Goal: Task Accomplishment & Management: Manage account settings

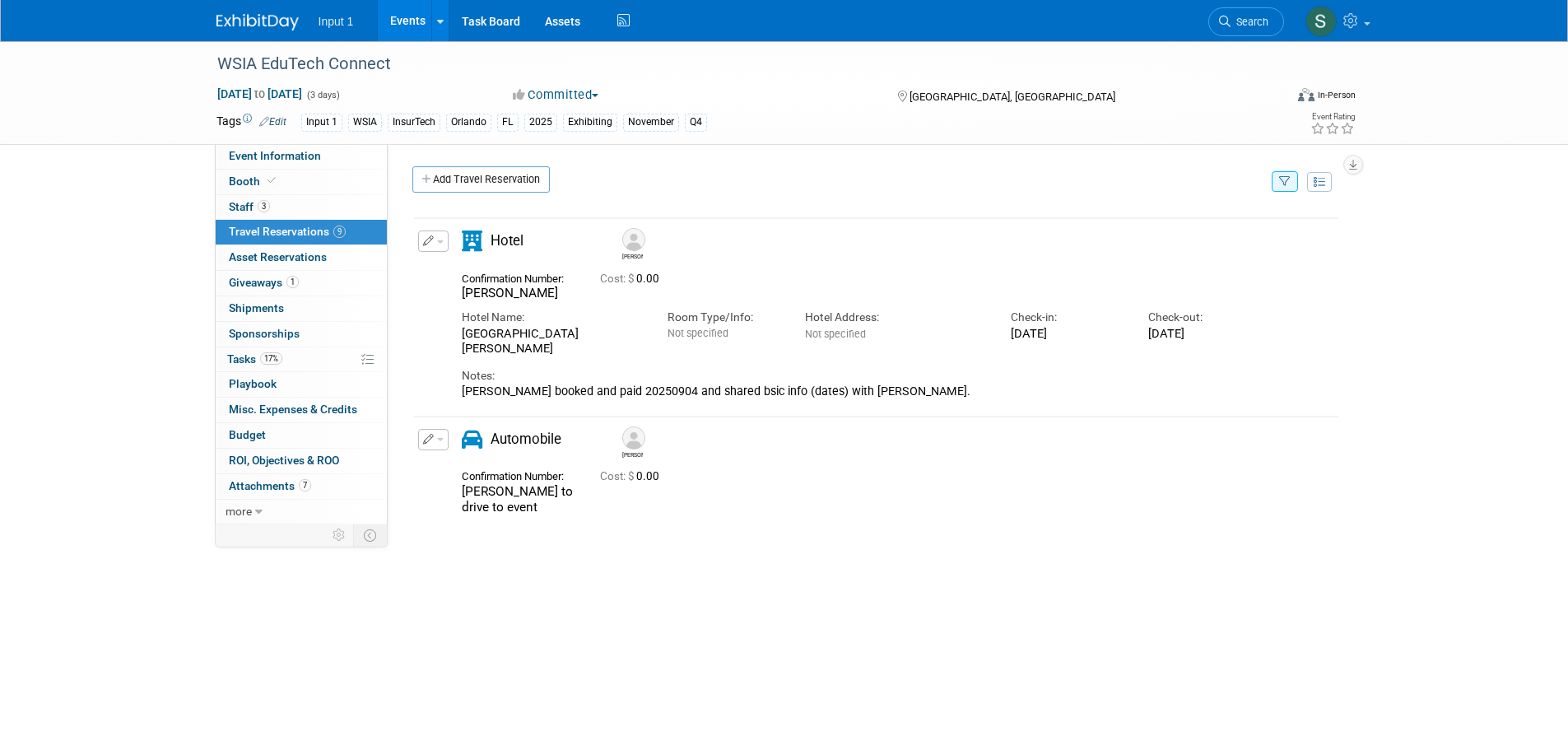
click at [739, 523] on div "Delete Reservation Paul Paul to drive to event Cost: $ 0.00" at bounding box center [876, 467] width 928 height 116
click at [406, 25] on link "Events" at bounding box center [408, 20] width 60 height 41
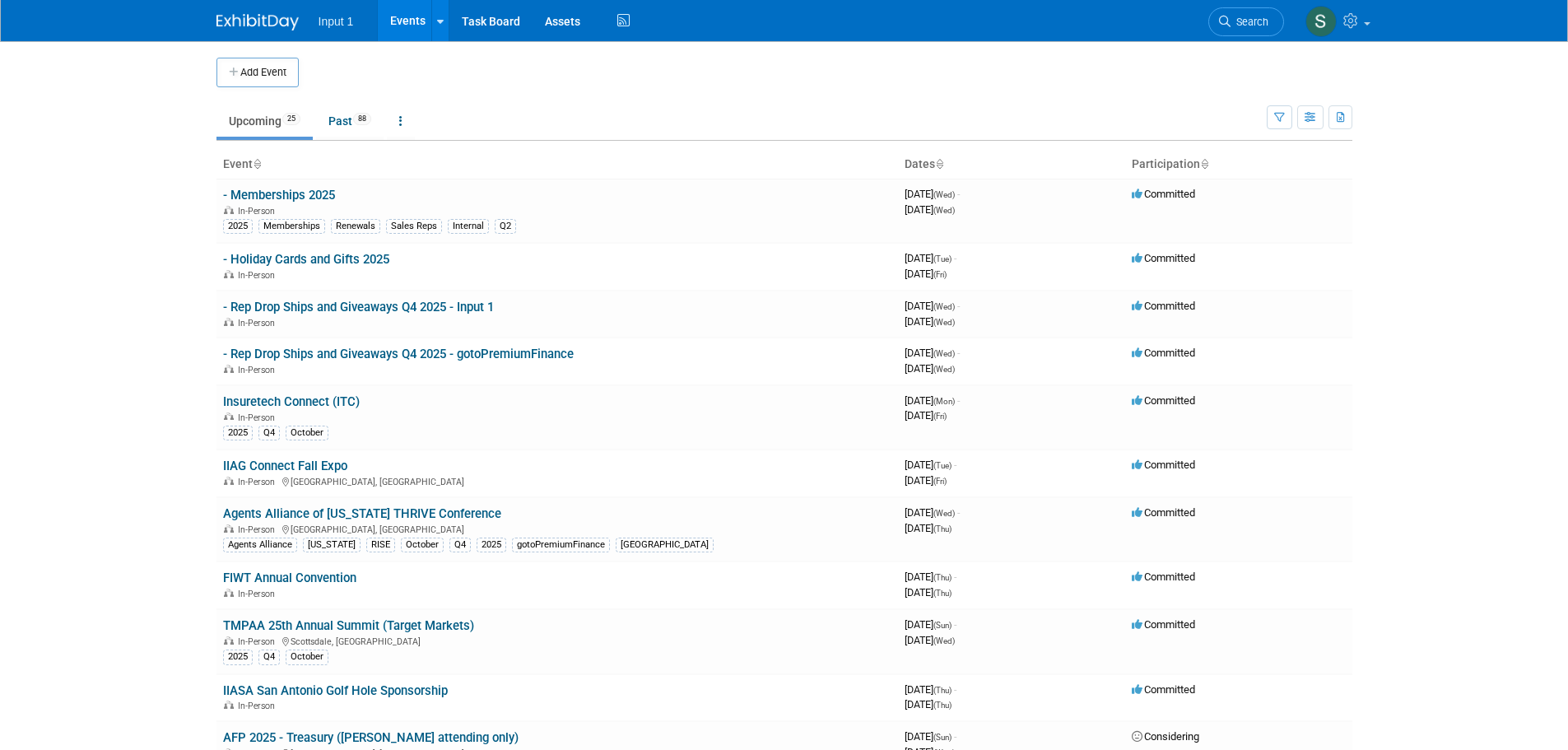
click at [312, 398] on link "Insuretech Connect (ITC)" at bounding box center [292, 402] width 137 height 15
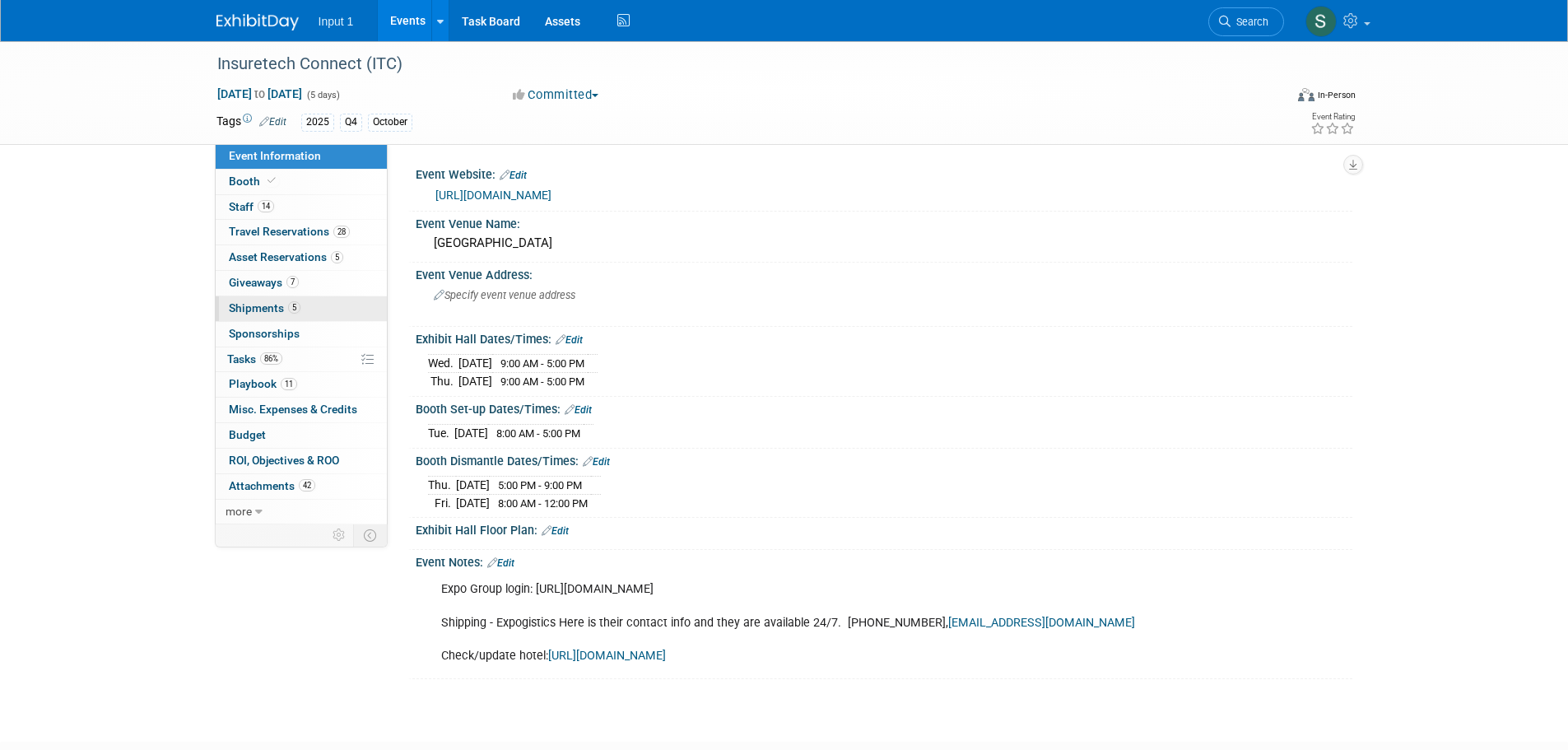
click at [261, 306] on span "Shipments 5" at bounding box center [264, 307] width 72 height 13
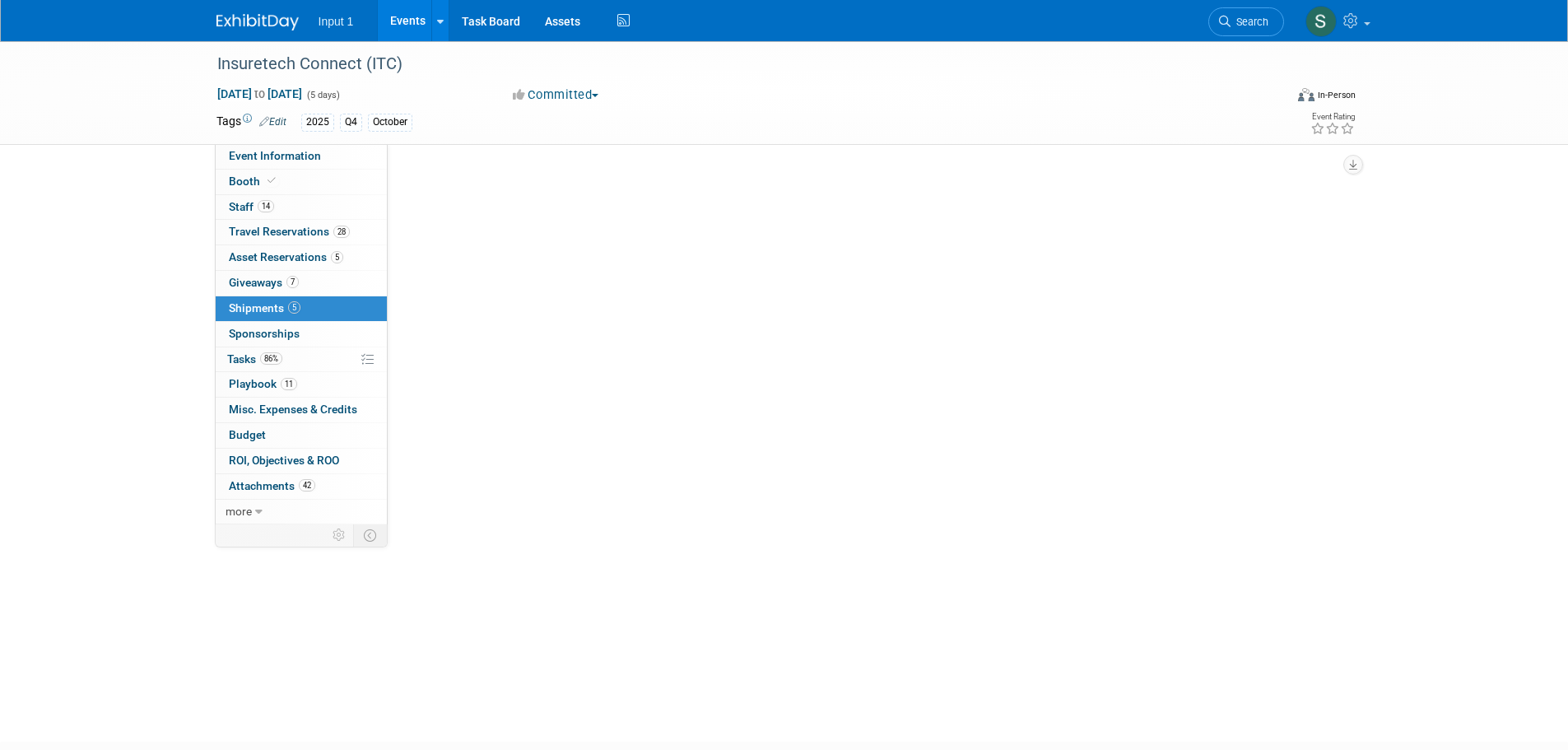
click at [261, 306] on span "Shipments 5" at bounding box center [264, 307] width 72 height 13
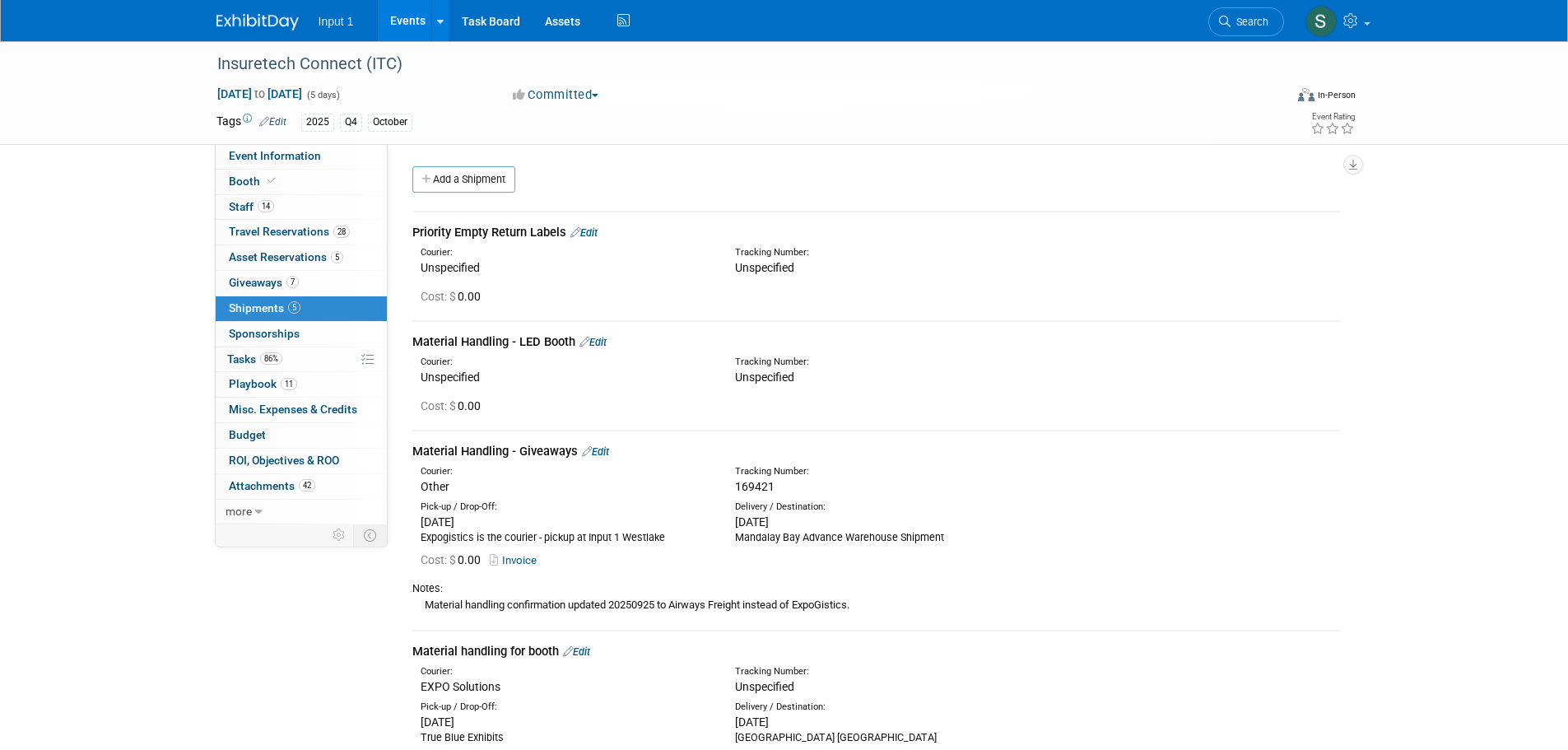
click at [1074, 409] on div "Cost: $ 0.00" at bounding box center [880, 405] width 919 height 17
click at [1452, 397] on div "Insuretech Connect (ITC) Oct 13, 2025 to Oct 17, 2025 (5 days) Oct 13, 2025 to …" at bounding box center [784, 579] width 1568 height 1077
click at [467, 178] on link "Add a Shipment" at bounding box center [464, 180] width 103 height 27
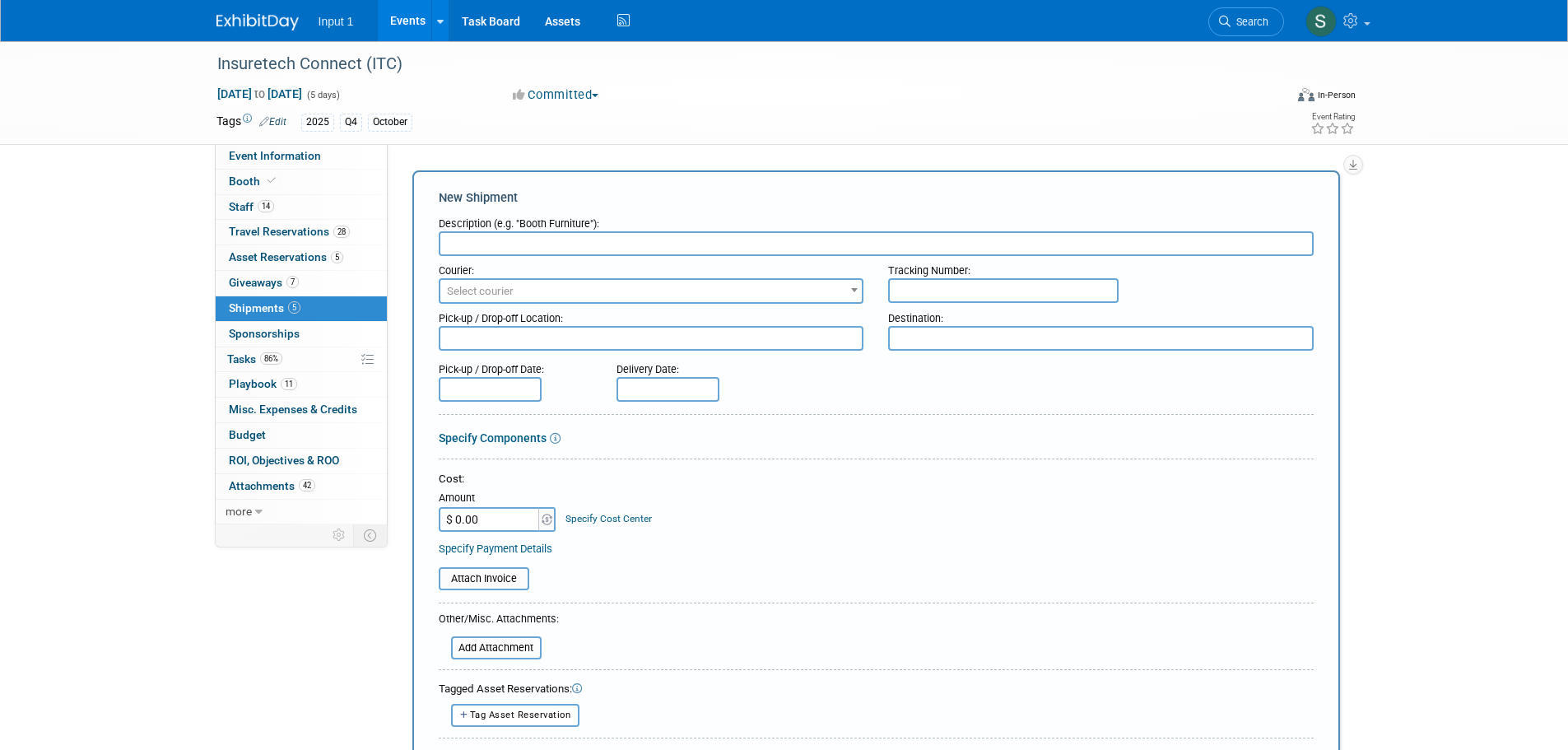
click at [510, 242] on input "text" at bounding box center [876, 243] width 875 height 25
type input "u"
type input "Shipment 1 of to FedEx Business Center Mandalay Bay"
click at [588, 285] on span "Select courier" at bounding box center [651, 291] width 422 height 23
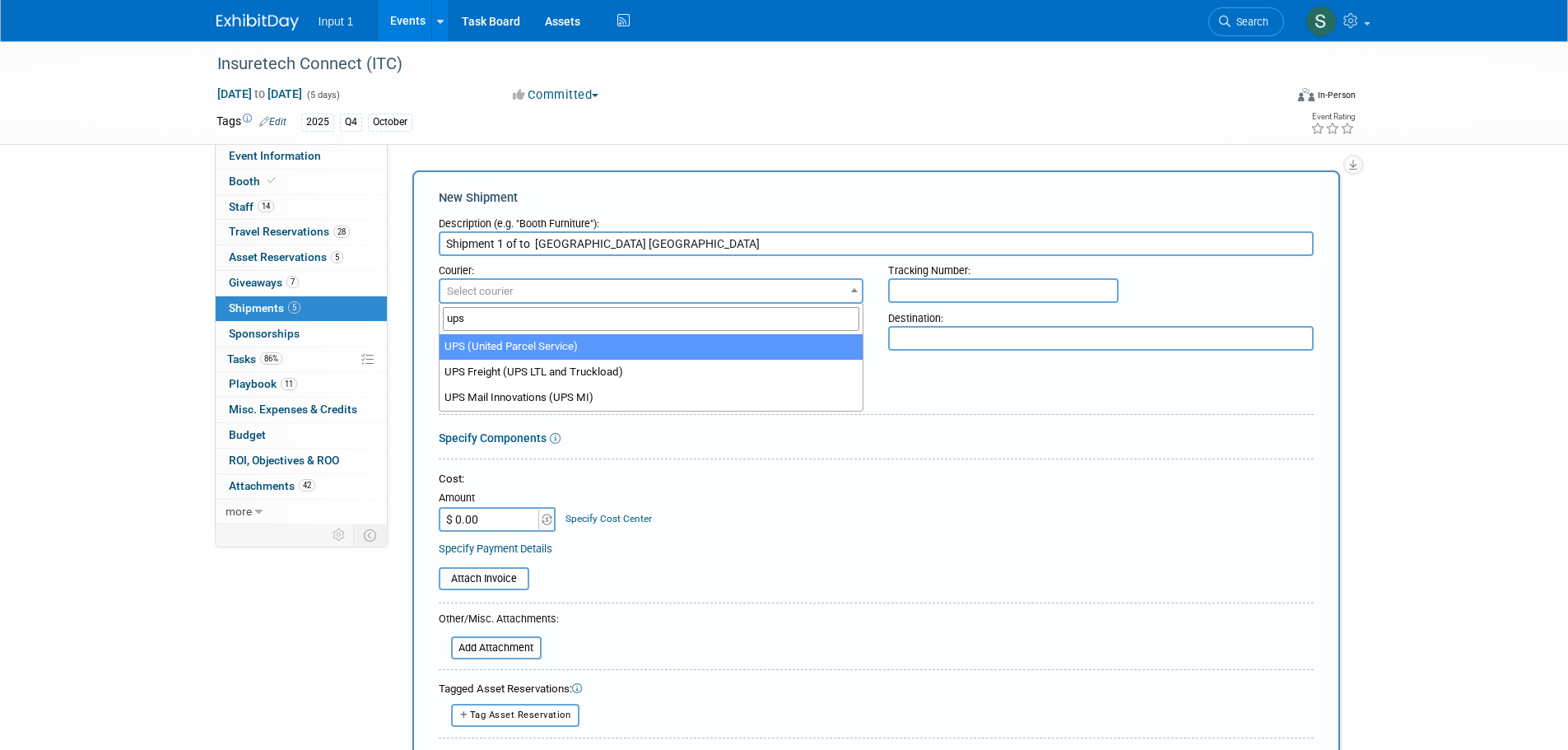
type input "ups"
select select "508"
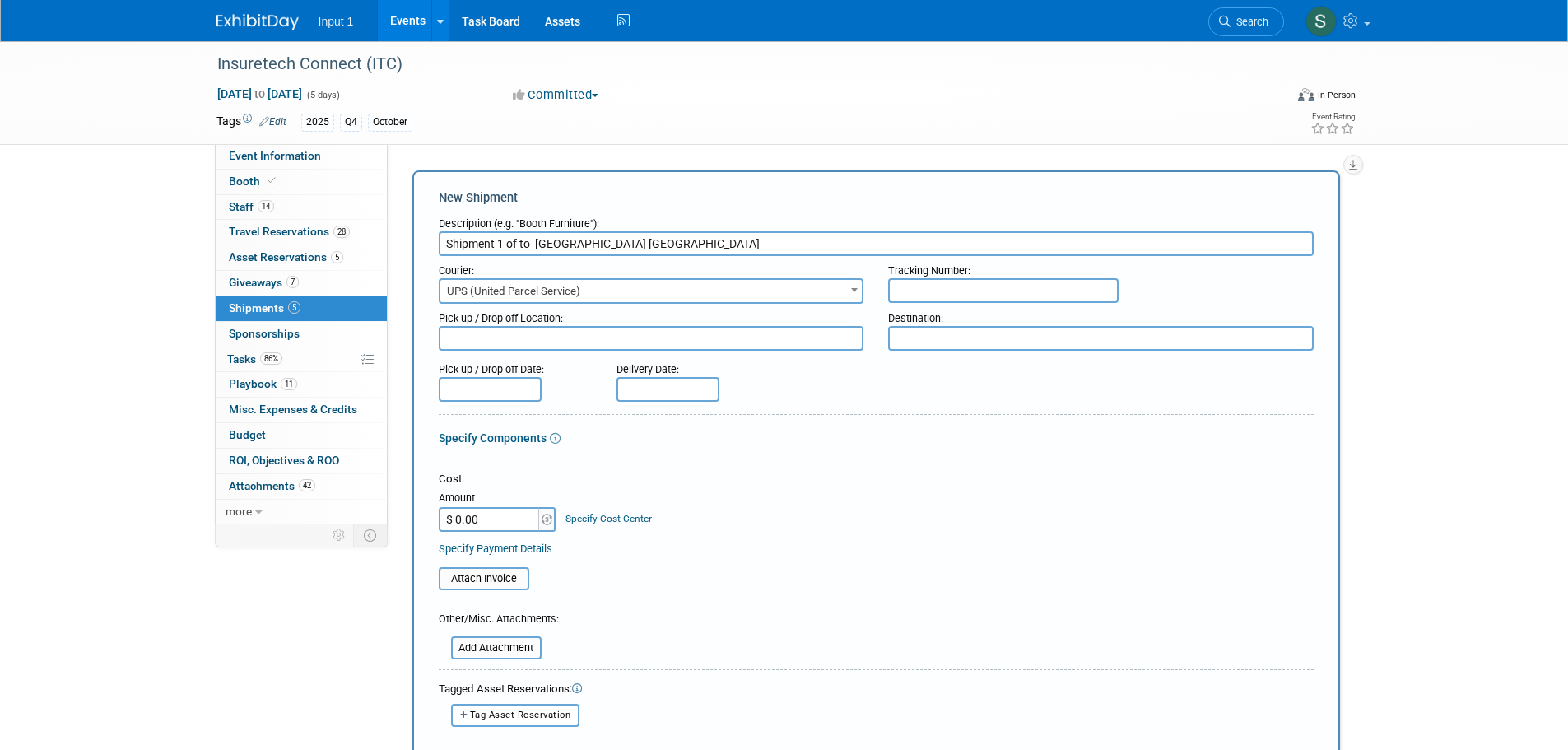
click at [956, 288] on input "text" at bounding box center [1003, 291] width 230 height 25
click at [528, 336] on textarea at bounding box center [652, 339] width 426 height 25
click at [915, 287] on input "text" at bounding box center [1003, 291] width 230 height 25
paste input "1ZV852B50309226656"
type input "1ZV852B50309226656"
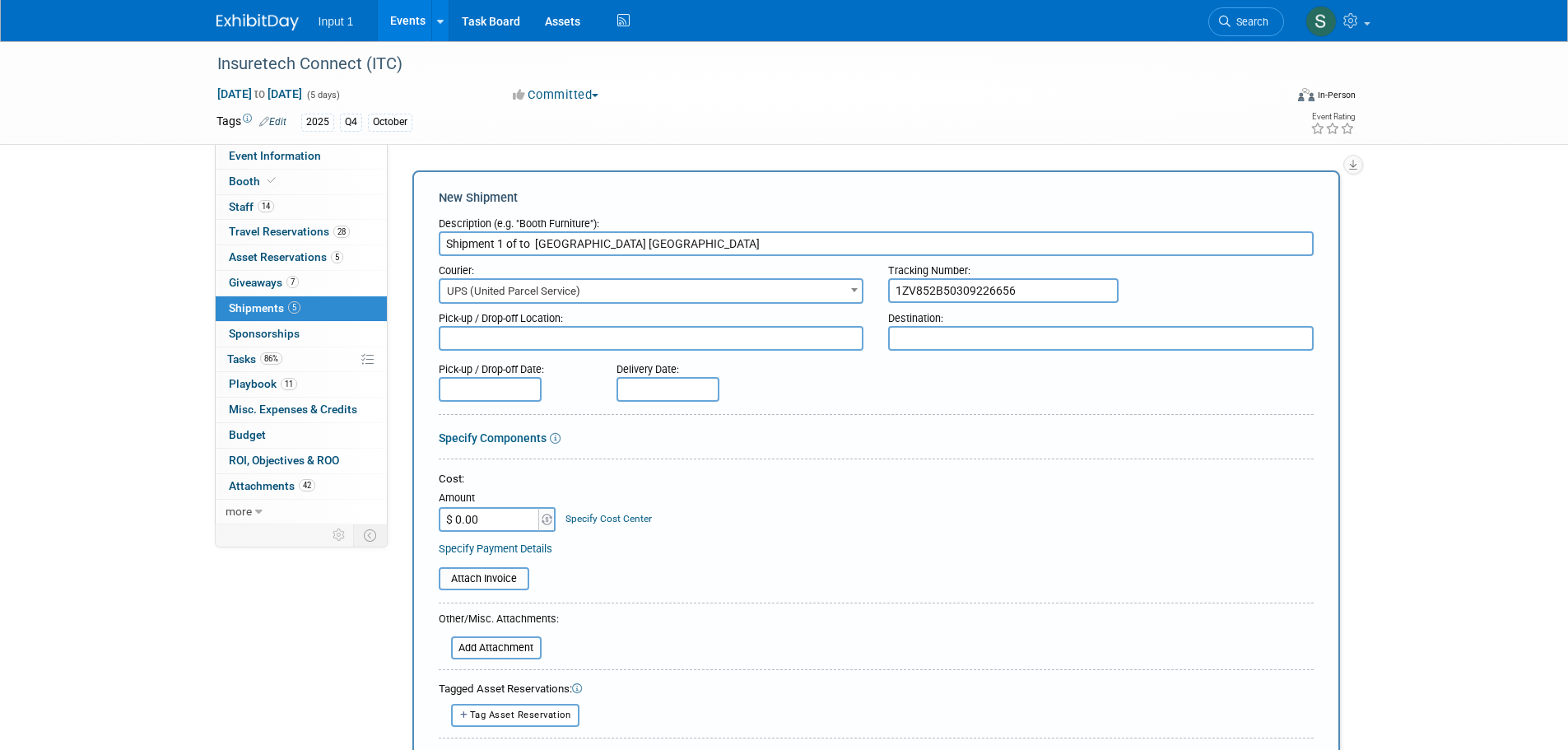
click at [692, 341] on textarea at bounding box center [652, 339] width 426 height 25
type textarea "Input 1 Westlake"
type textarea "f"
type textarea "FedEx Office Mandalay Bay"
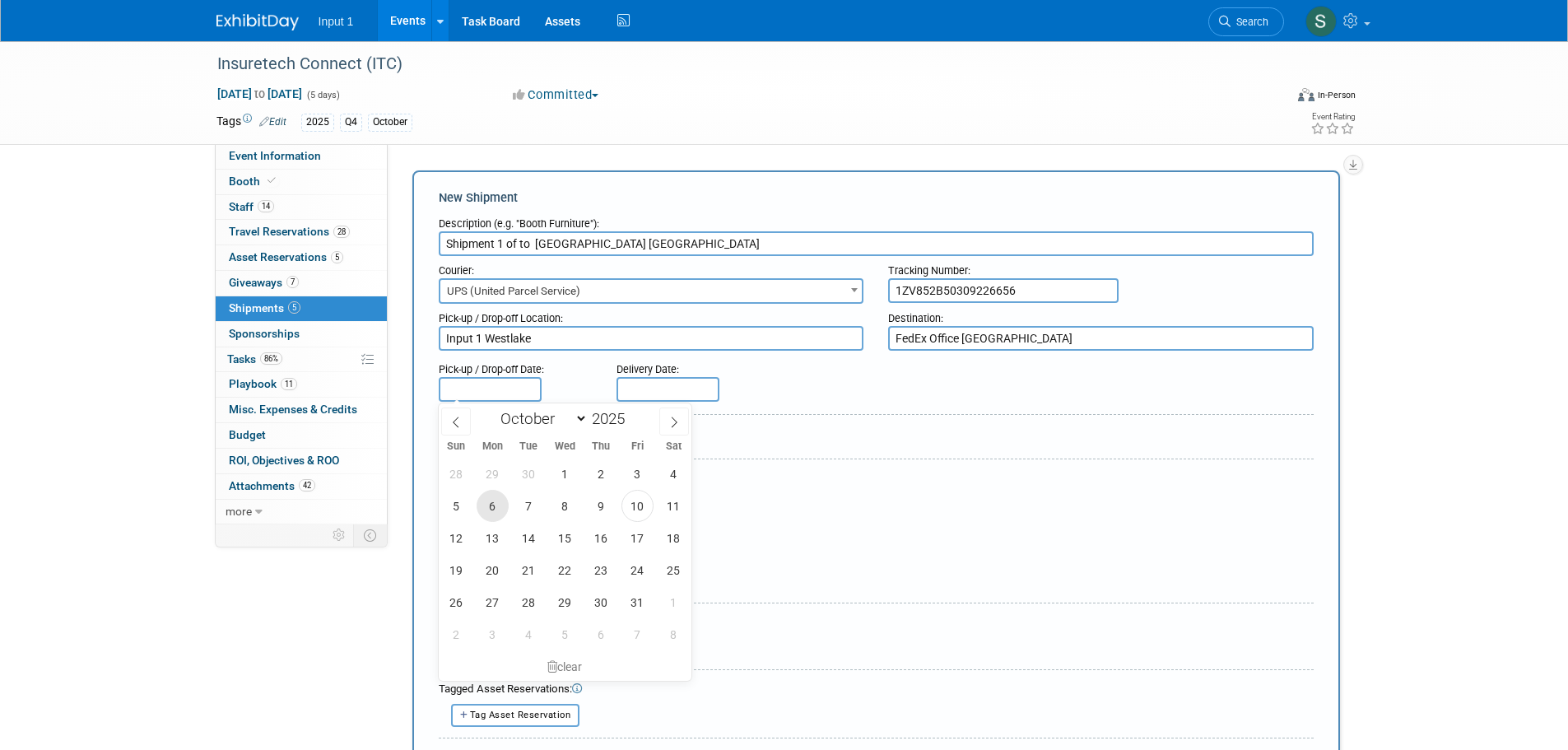
drag, startPoint x: 489, startPoint y: 506, endPoint x: 509, endPoint y: 499, distance: 21.2
click at [490, 506] on span "6" at bounding box center [492, 506] width 32 height 32
type input "Oct 6, 2025"
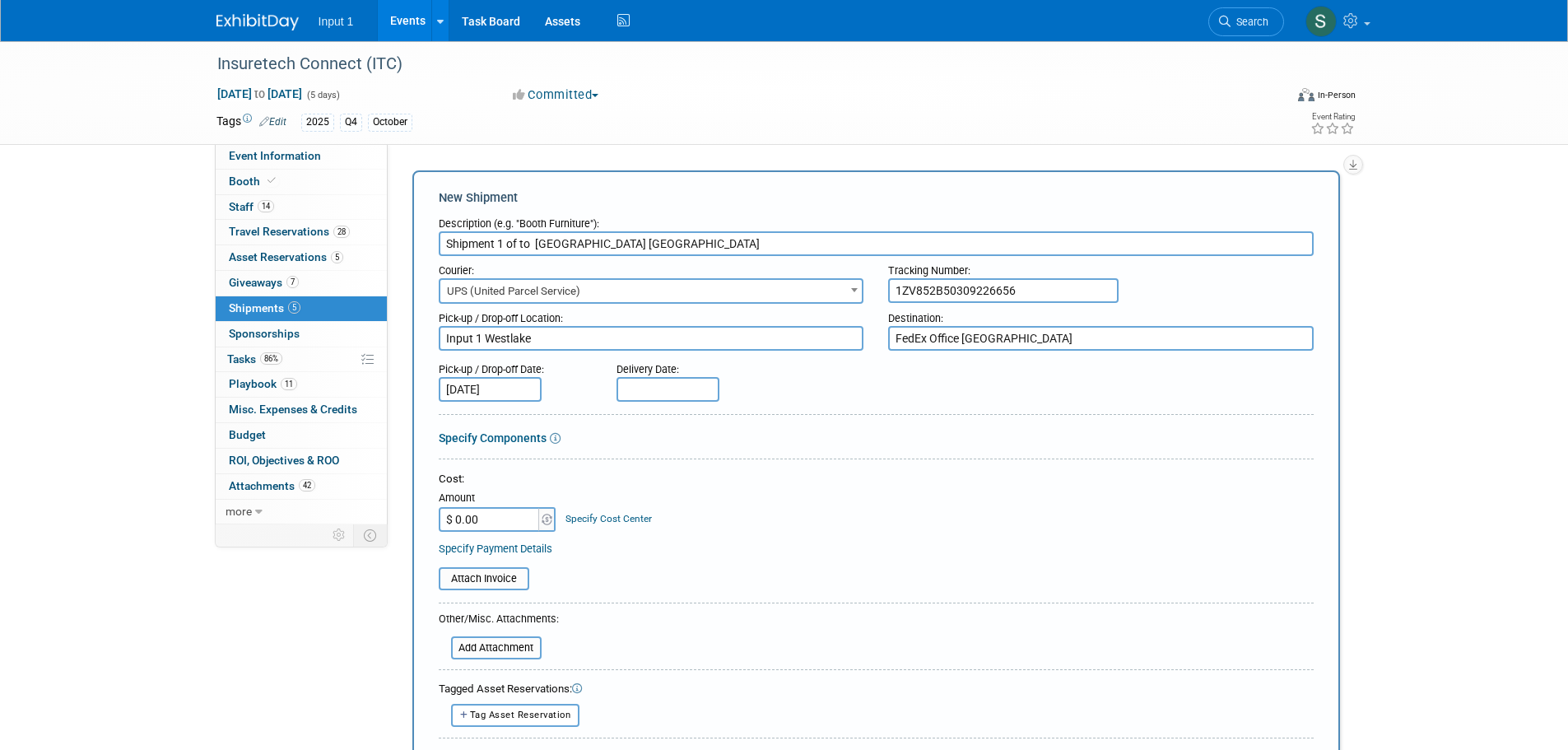
click at [639, 390] on input "text" at bounding box center [668, 389] width 103 height 25
click at [672, 539] on span "13" at bounding box center [670, 538] width 32 height 32
type input "[DATE]"
click at [517, 521] on input "$ 0.00" at bounding box center [491, 519] width 103 height 25
type input "$ 22.08"
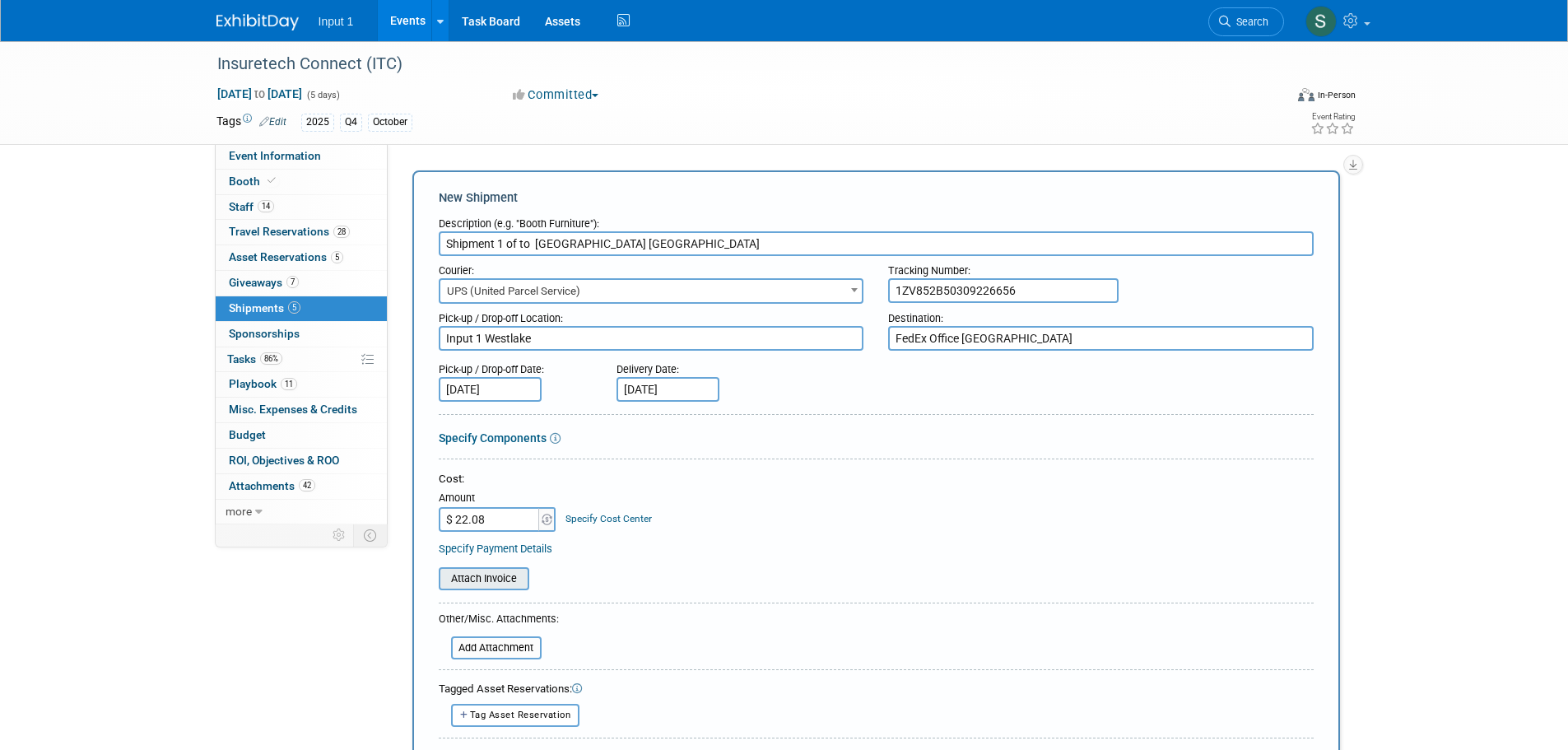
click at [515, 573] on input "file" at bounding box center [429, 578] width 196 height 20
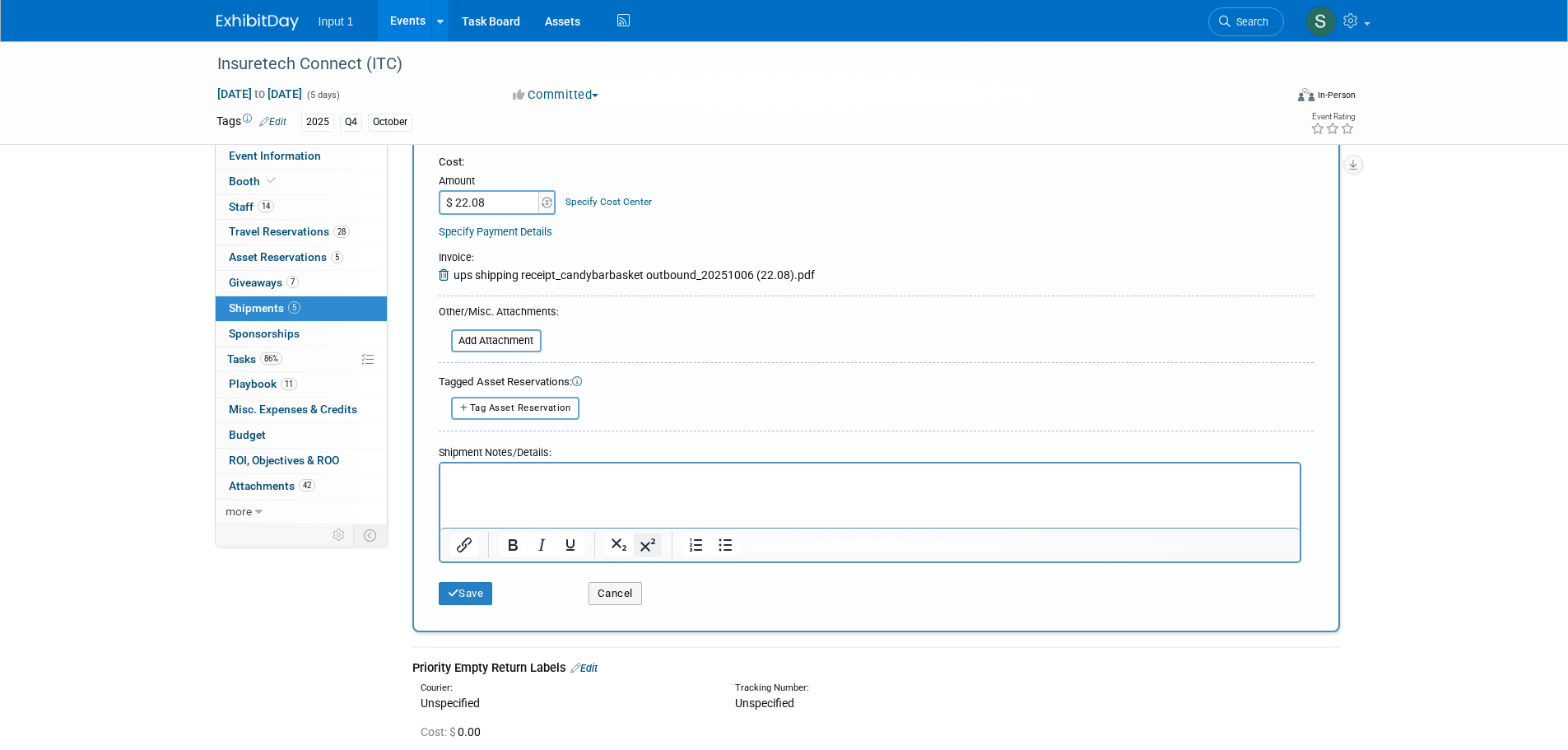
scroll to position [329, 0]
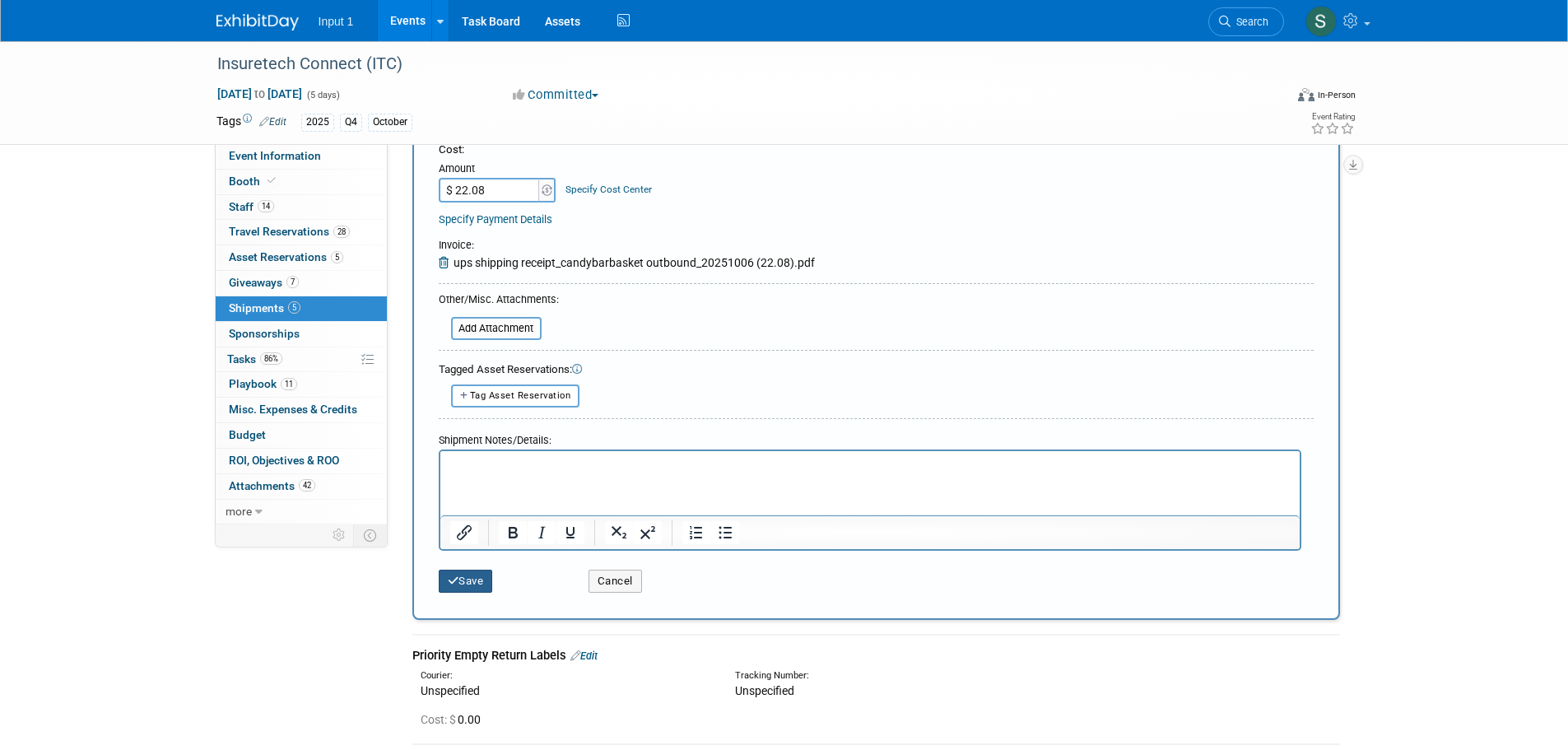
click at [472, 583] on button "Save" at bounding box center [466, 581] width 54 height 23
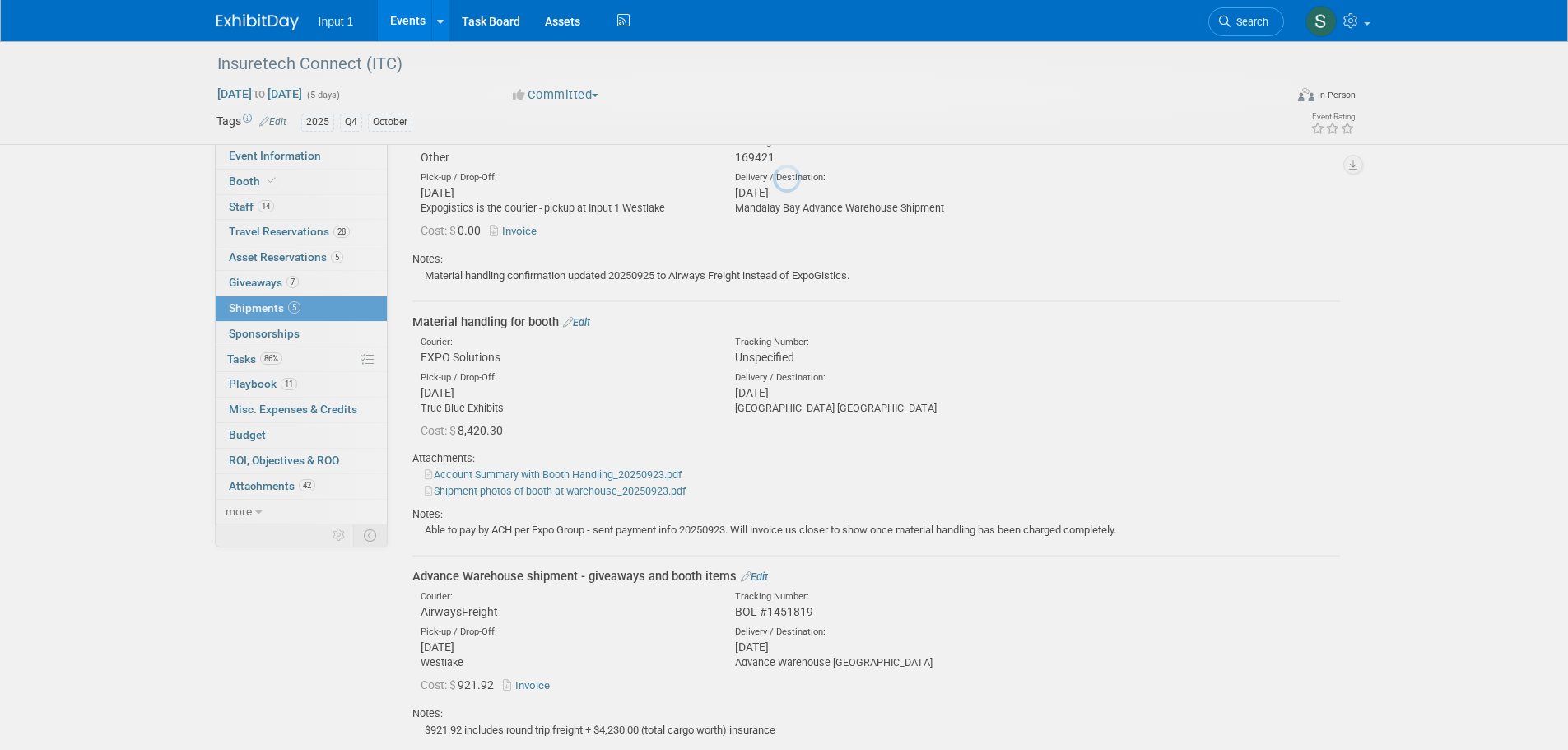
scroll to position [666, 0]
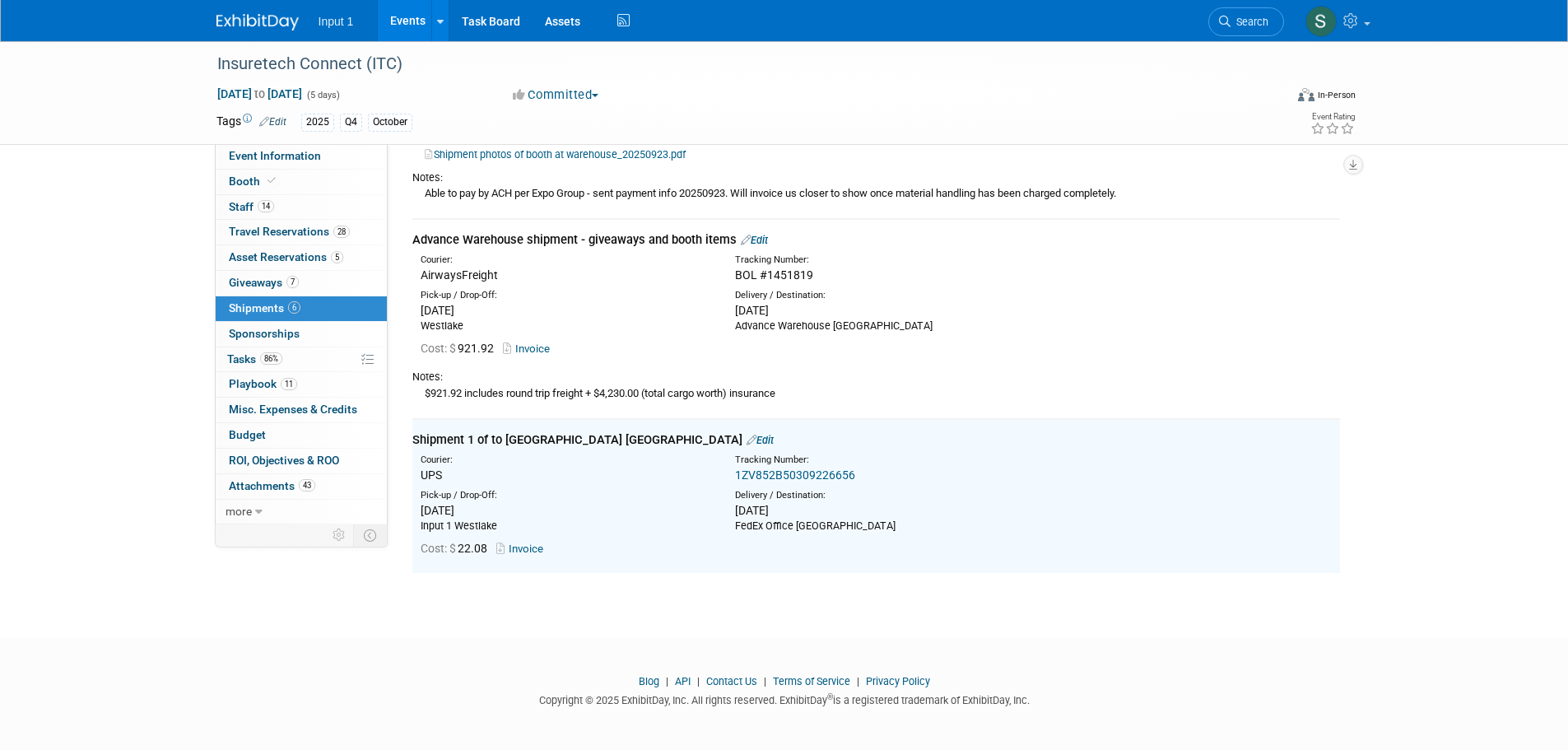
click at [979, 376] on div "Notes:" at bounding box center [876, 377] width 928 height 15
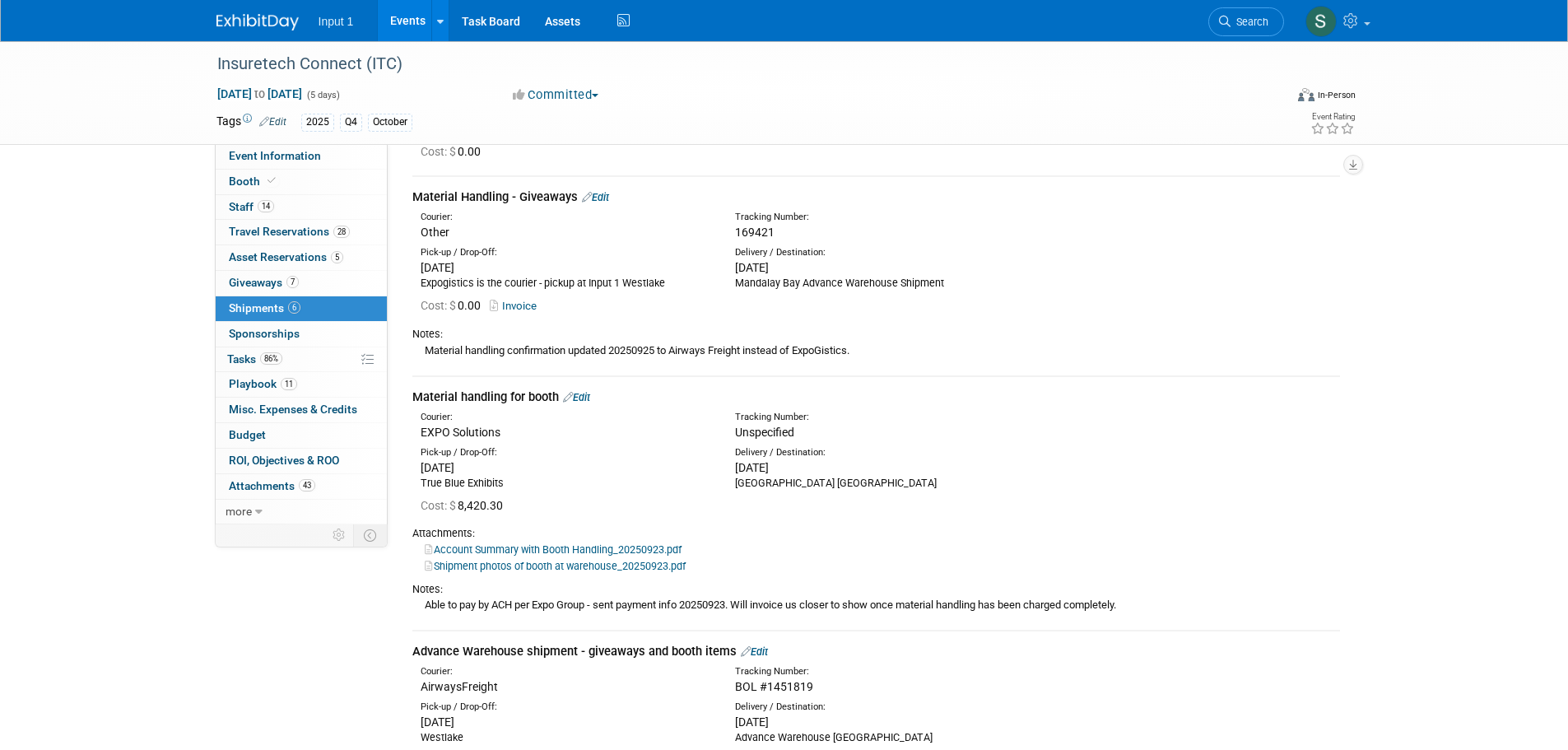
scroll to position [0, 0]
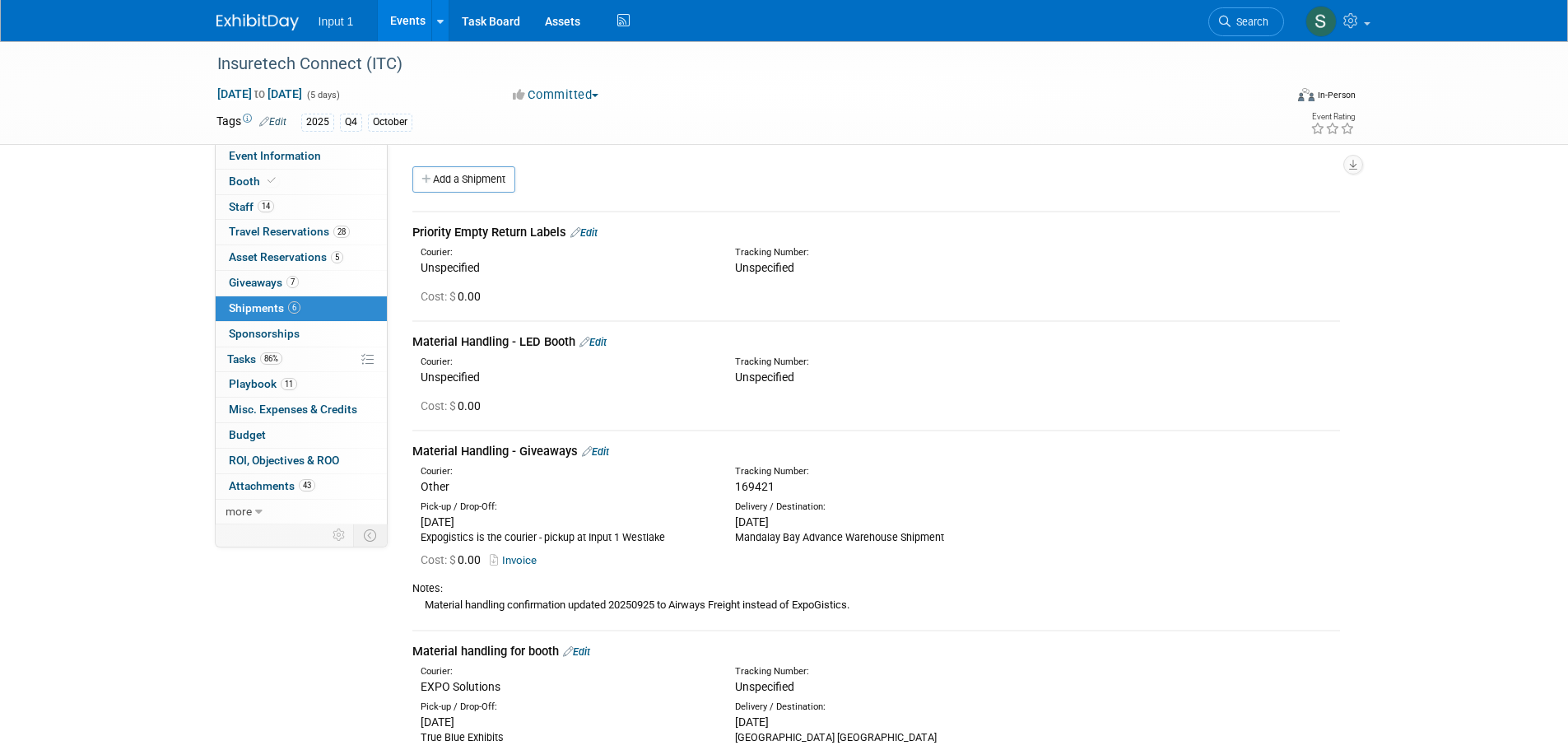
click at [452, 179] on link "Add a Shipment" at bounding box center [464, 180] width 103 height 27
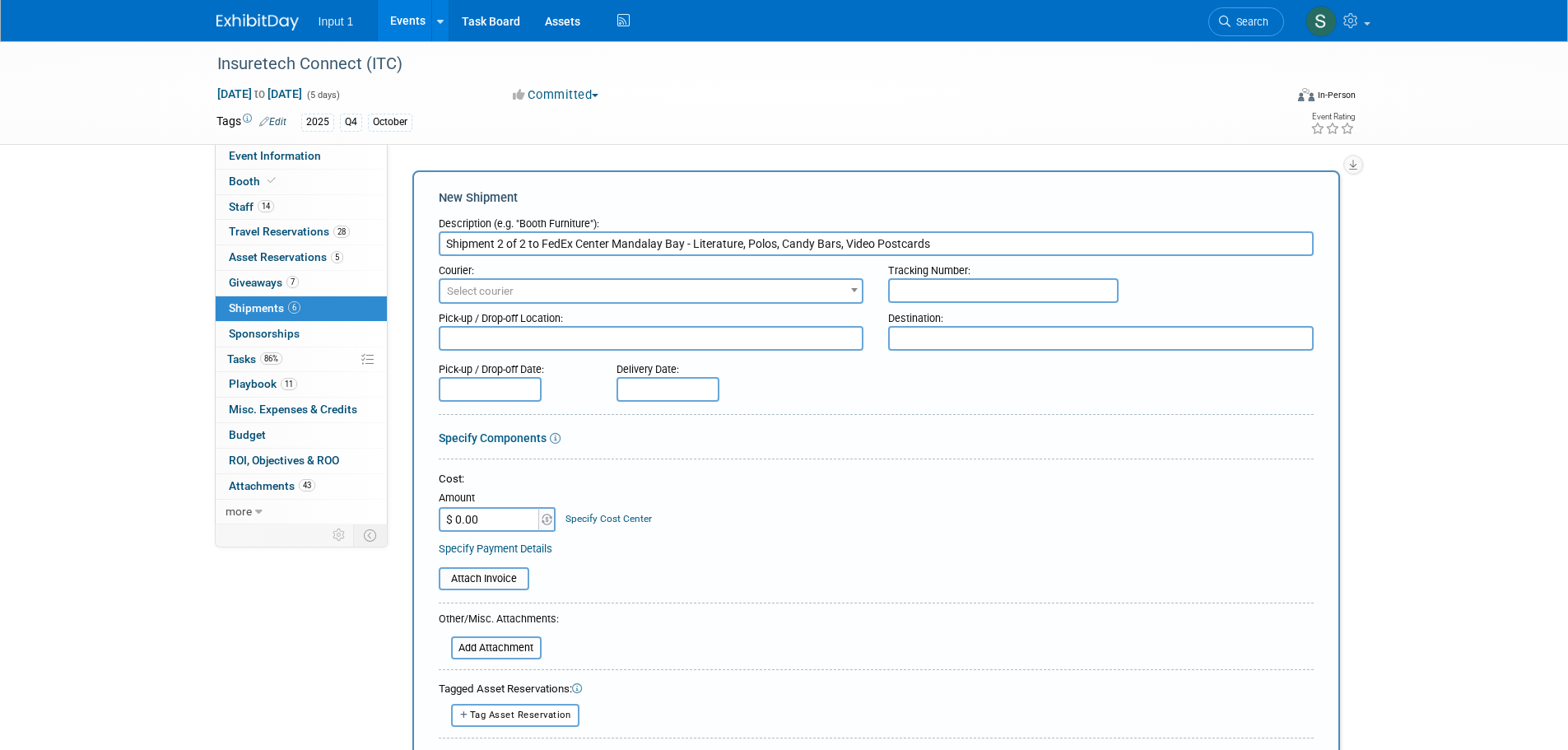
type input "Shipment 2 of 2 to FedEx Center Mandalay Bay - Literature, Polos, Candy Bars, V…"
click at [730, 283] on span "Select courier" at bounding box center [651, 291] width 422 height 23
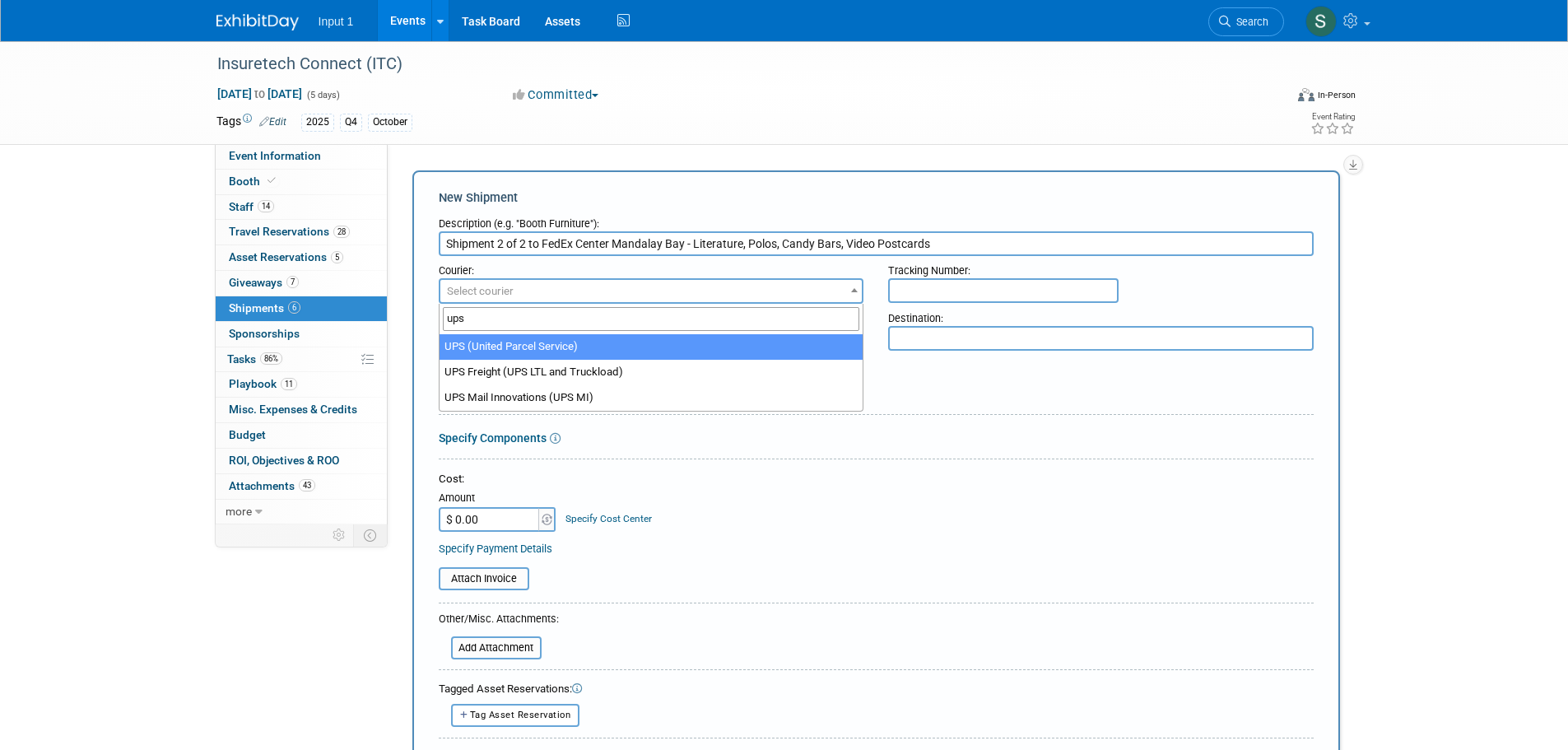
type input "ups"
drag, startPoint x: 580, startPoint y: 345, endPoint x: 590, endPoint y: 343, distance: 10.2
select select "508"
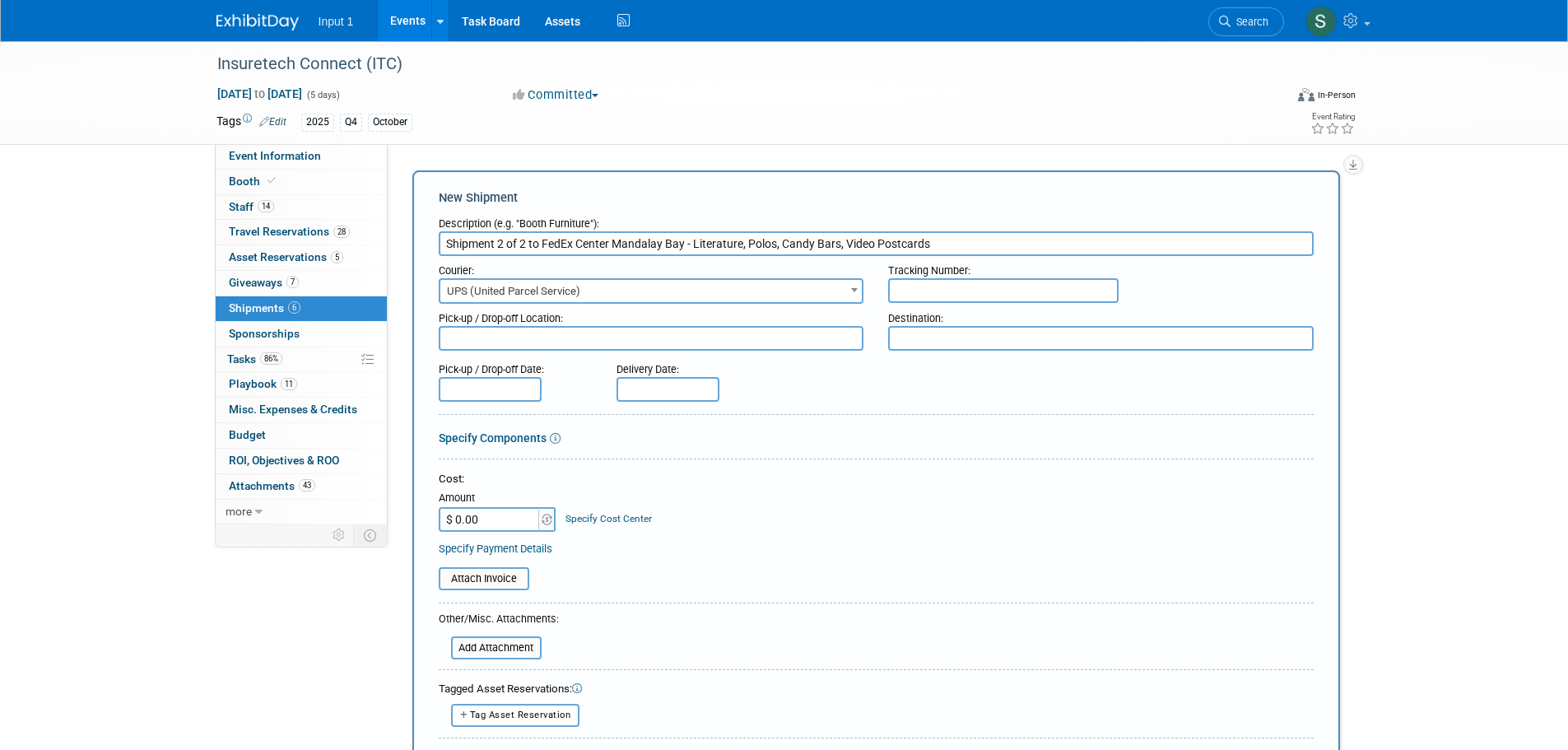
click at [932, 281] on input "text" at bounding box center [1003, 291] width 230 height 25
paste input "1ZV852B50703626263"
type input "1ZV852B50703626263"
click at [661, 342] on textarea at bounding box center [652, 339] width 426 height 25
type textarea "Input 1 Westlake"
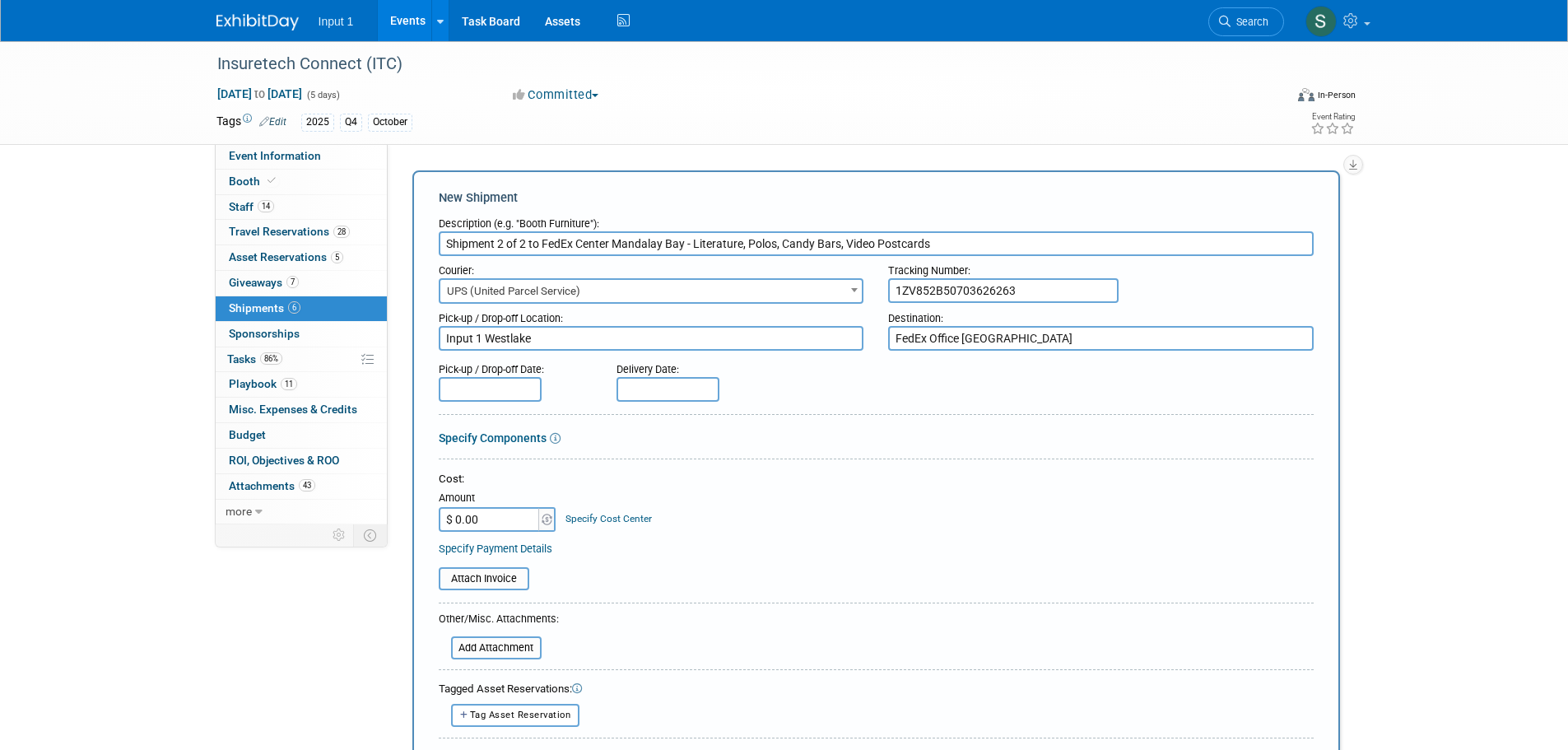
type textarea "FedEx Office Mandalay Bay"
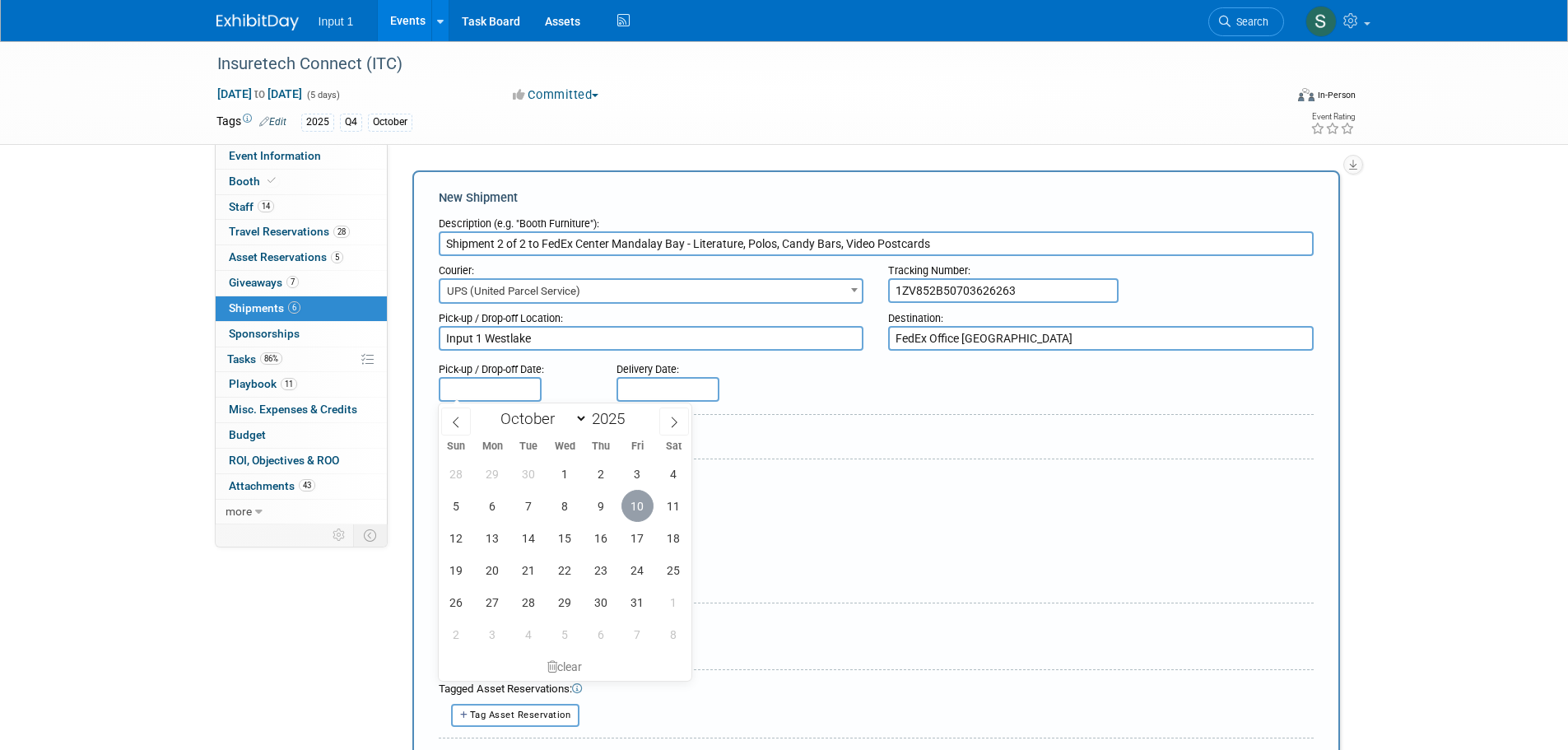
click at [634, 499] on span "10" at bounding box center [637, 506] width 32 height 32
type input "Oct 10, 2025"
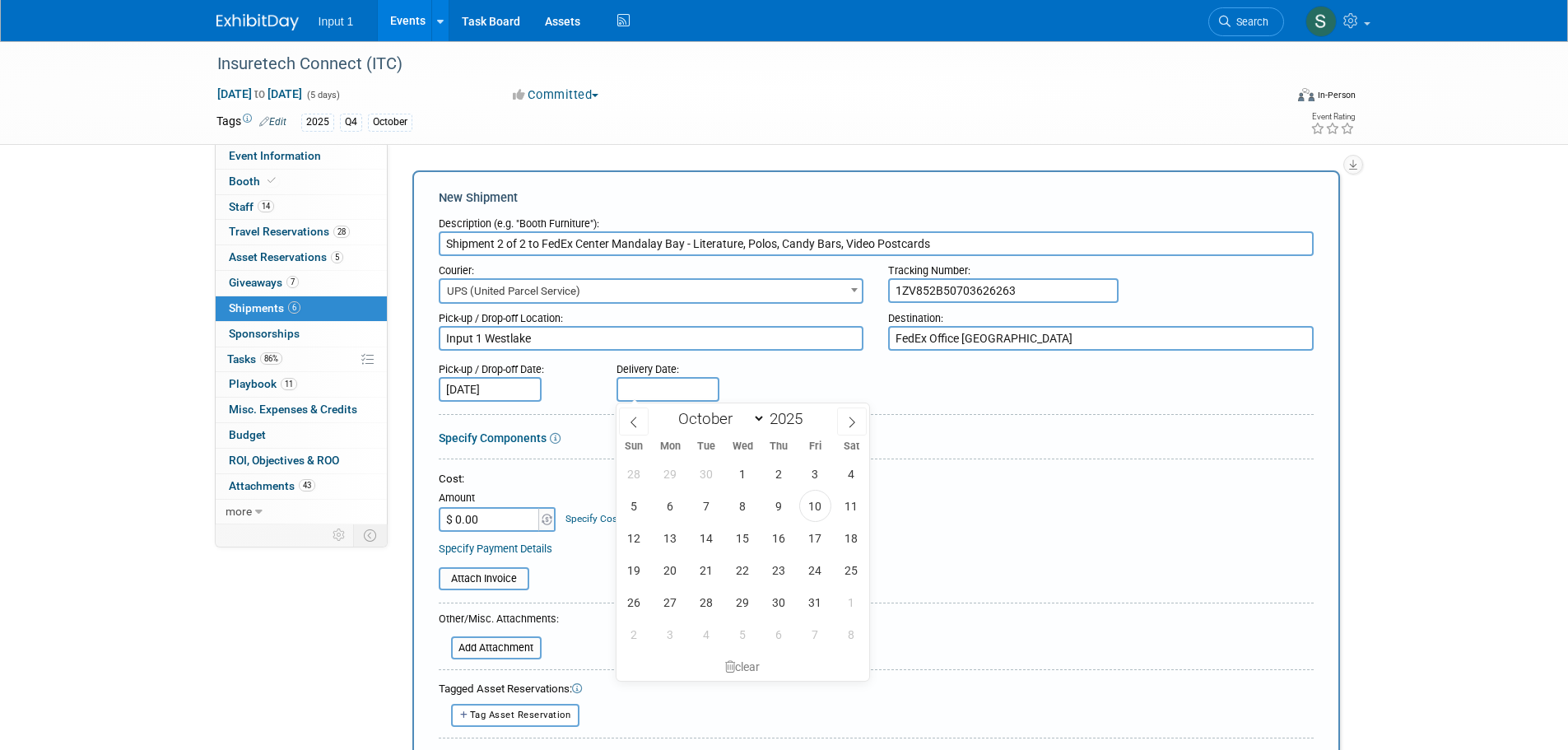
click at [662, 382] on input "text" at bounding box center [668, 389] width 103 height 25
click at [713, 536] on span "14" at bounding box center [707, 538] width 32 height 32
type input "[DATE]"
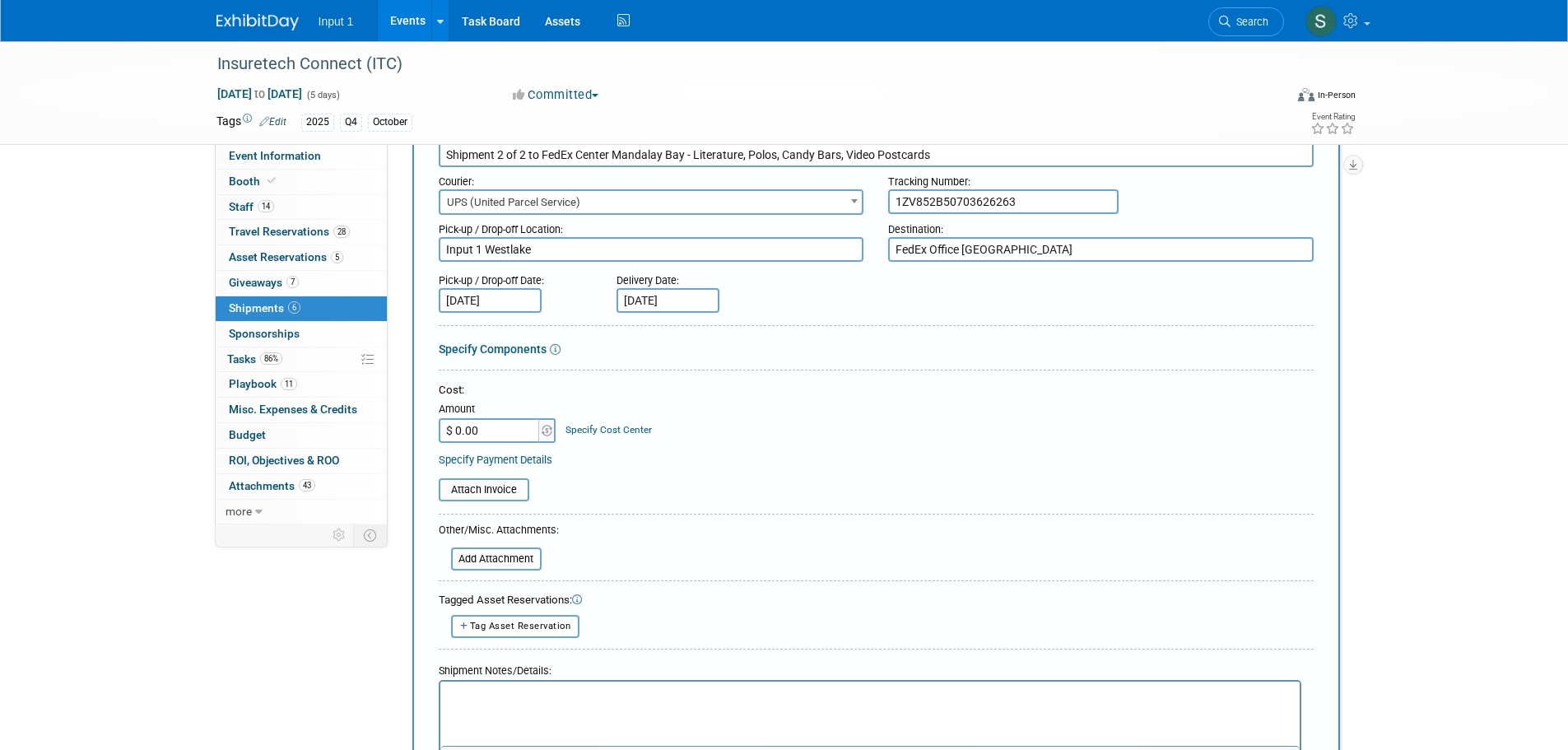
scroll to position [329, 0]
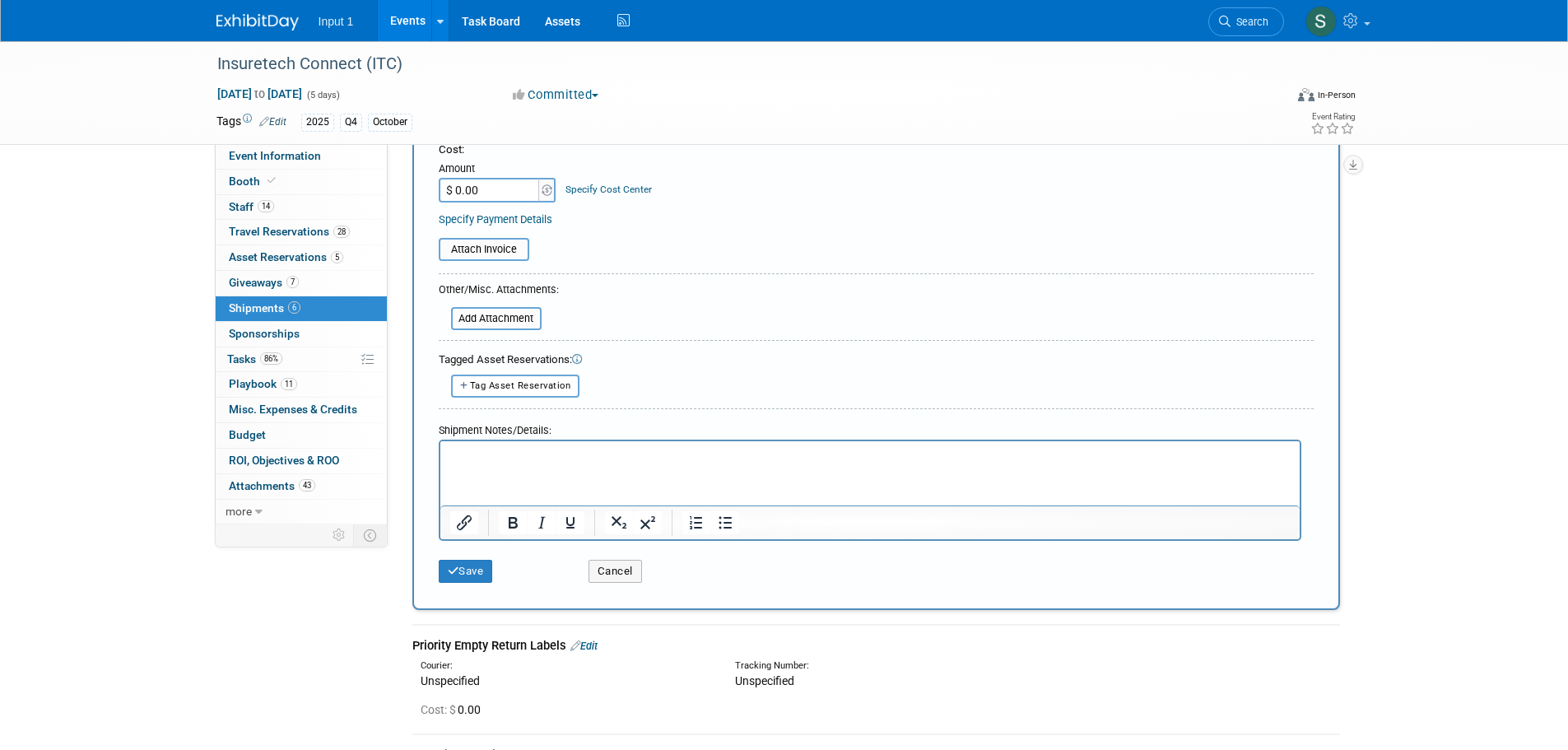
click at [502, 195] on input "$ 0.00" at bounding box center [491, 190] width 103 height 25
type input "$ 85.67"
click at [508, 251] on input "file" at bounding box center [429, 249] width 196 height 20
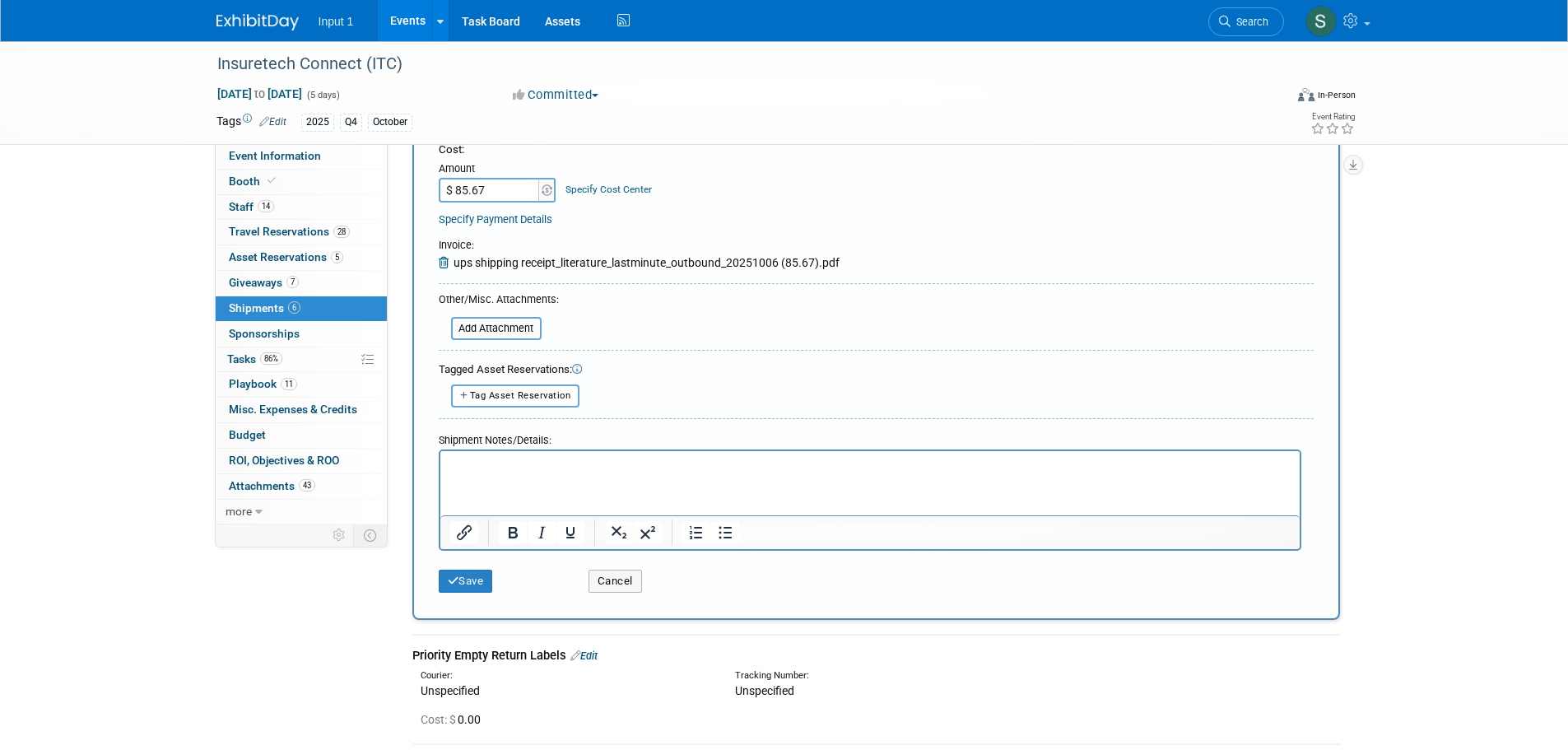
click at [462, 468] on p "Rich Text Area. Press ALT-0 for help." at bounding box center [869, 465] width 840 height 17
click at [464, 583] on button "Save" at bounding box center [466, 581] width 54 height 23
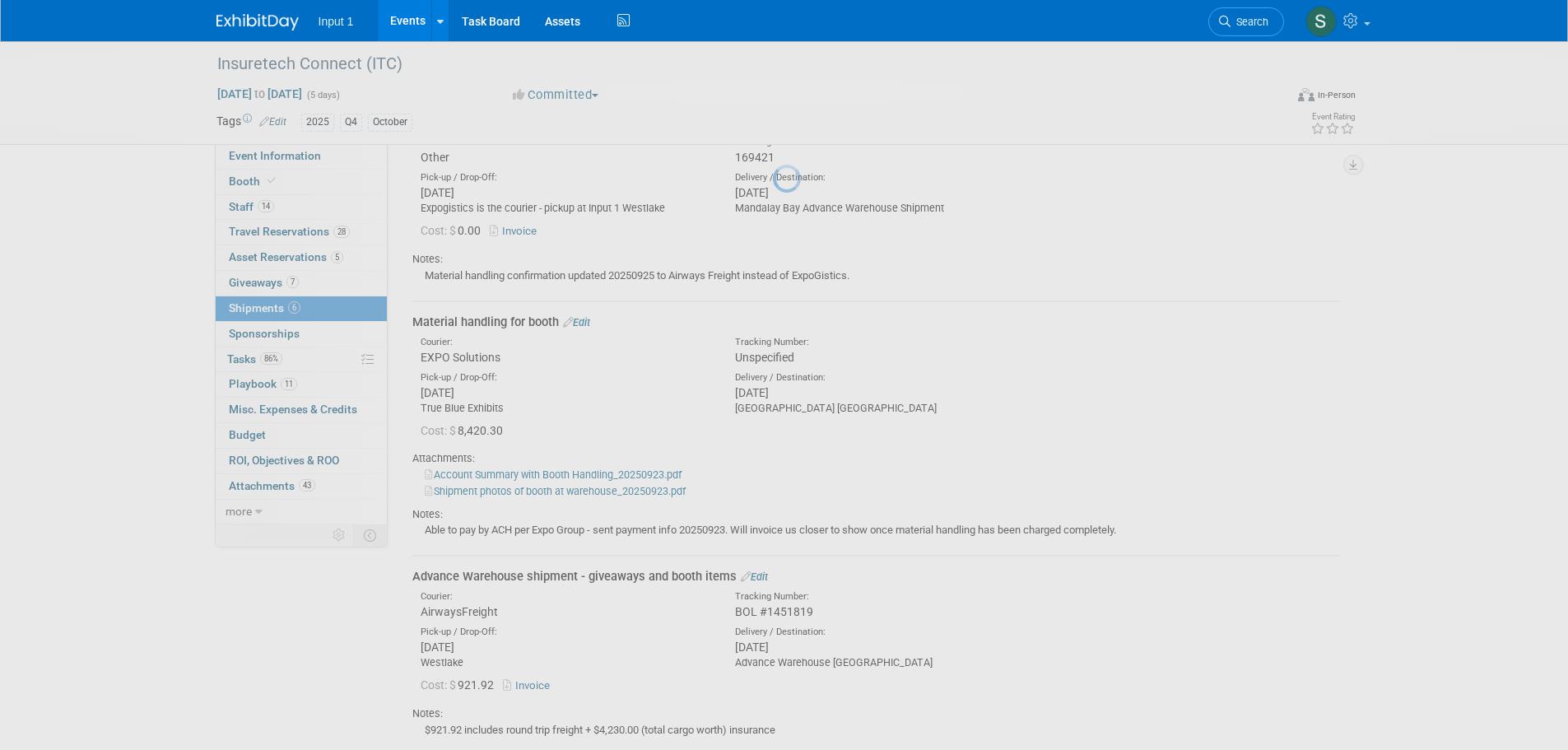
scroll to position [864, 0]
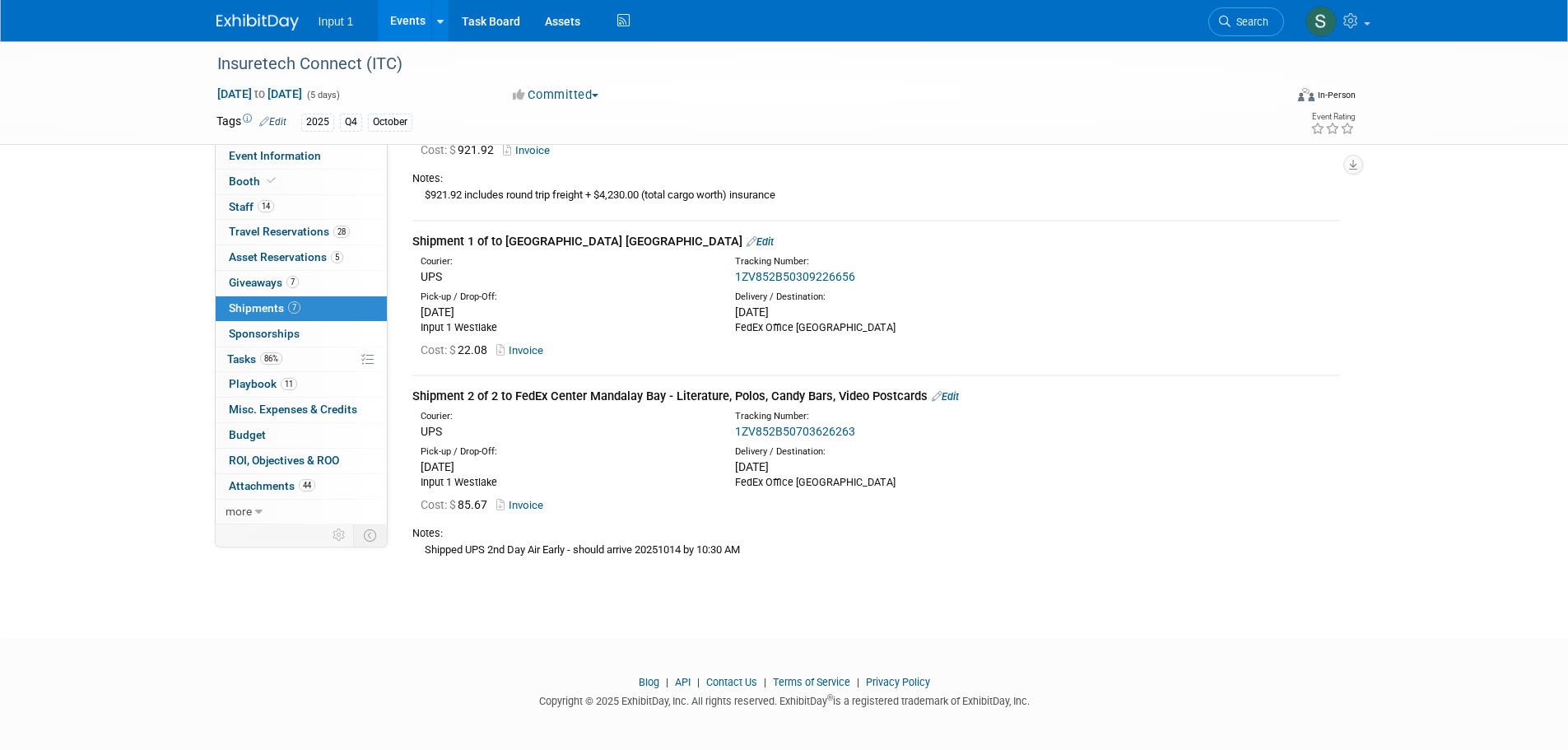
click at [1300, 549] on div "Shipped UPS 2nd Day Air Early - should arrive 20251014 by 10:30 AM" at bounding box center [876, 548] width 928 height 17
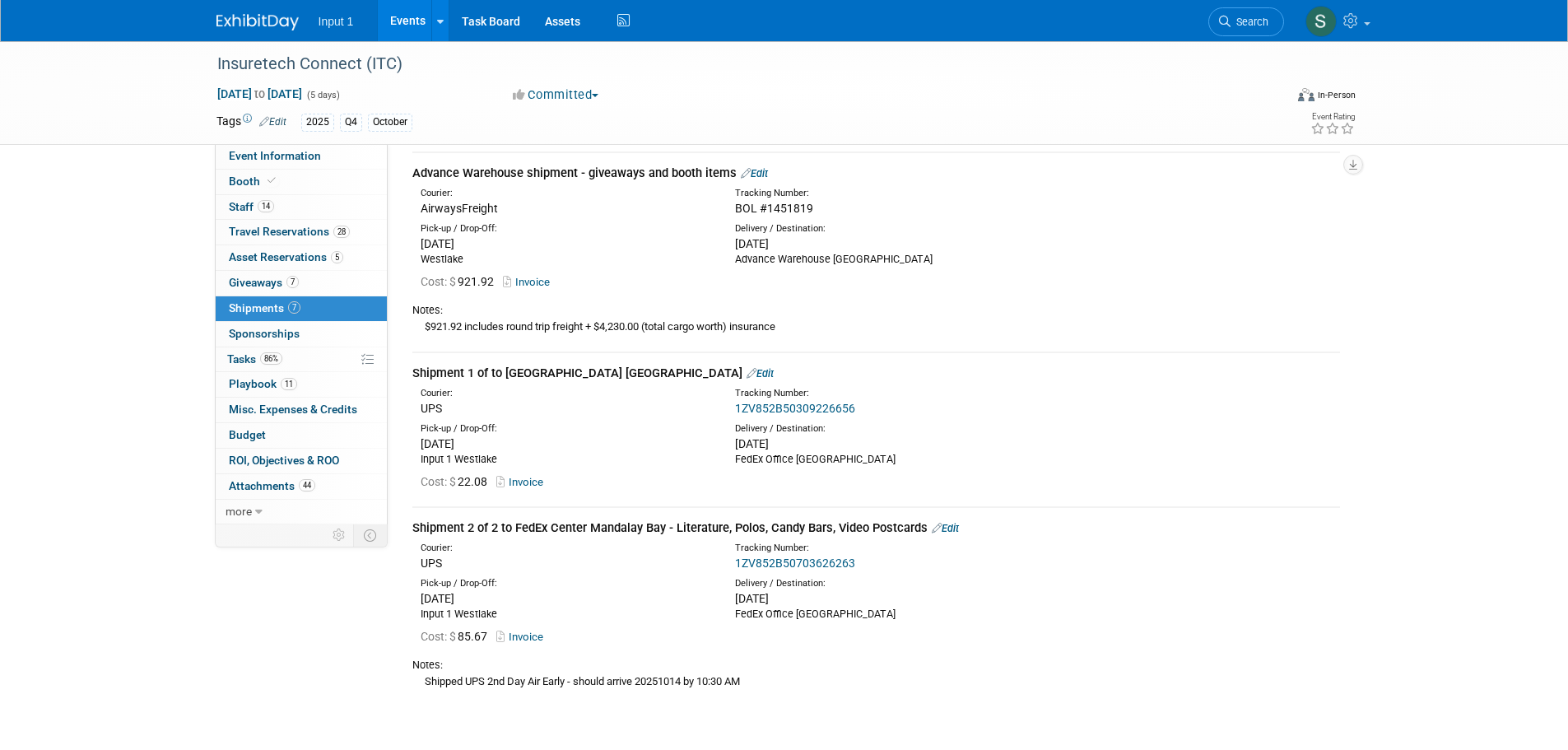
scroll to position [699, 0]
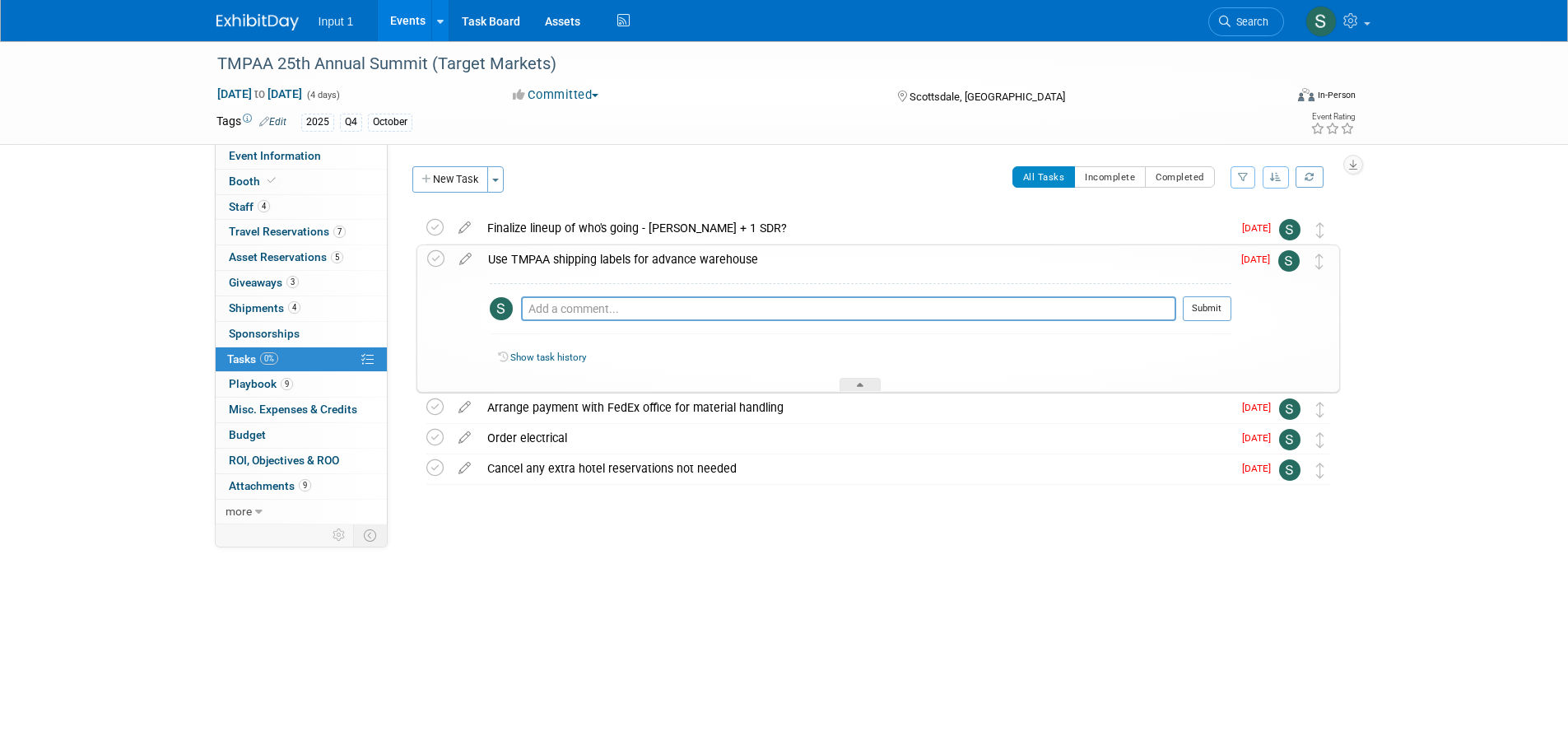
click at [695, 86] on div "Committed Committed Considering Not Going" at bounding box center [688, 95] width 364 height 18
click at [436, 261] on icon at bounding box center [436, 258] width 17 height 17
click at [435, 220] on icon at bounding box center [435, 227] width 17 height 17
click at [436, 436] on icon at bounding box center [435, 436] width 17 height 17
drag, startPoint x: 434, startPoint y: 468, endPoint x: 501, endPoint y: 573, distance: 124.6
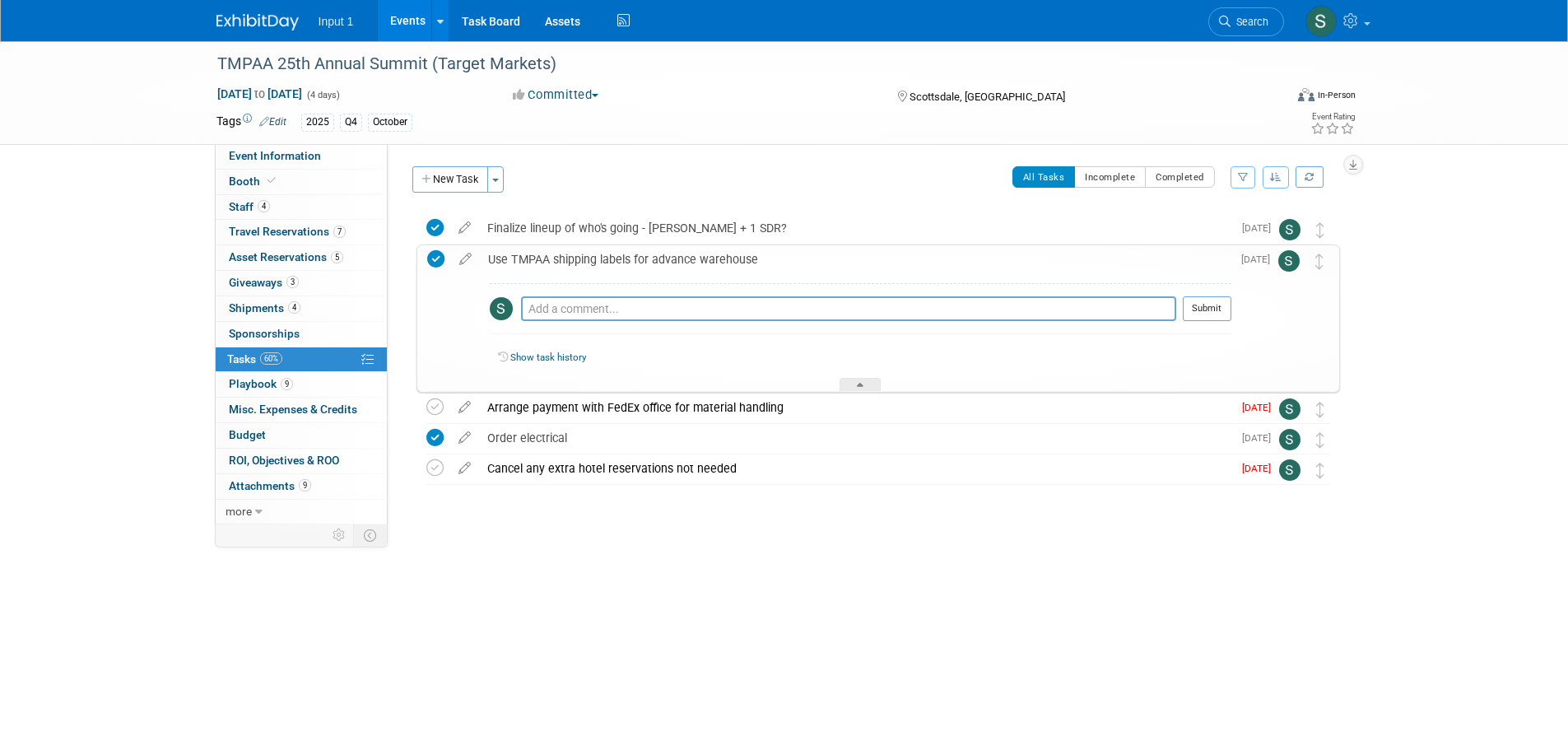
click at [491, 691] on body "Input 1 Events Add Event Bulk Upload Events Shareable Event Boards Recently Vie…" at bounding box center [784, 375] width 1568 height 750
click at [439, 405] on icon at bounding box center [435, 406] width 17 height 17
click at [1069, 599] on div "TMPAA 25th Annual Summit (Target Markets) Oct 19, 2025 to Oct 22, 2025 (4 days)…" at bounding box center [784, 331] width 1568 height 580
click at [439, 406] on icon at bounding box center [435, 406] width 17 height 17
click at [872, 581] on div "TMPAA 25th Annual Summit (Target Markets) Oct 19, 2025 to Oct 22, 2025 (4 days)…" at bounding box center [784, 331] width 1568 height 580
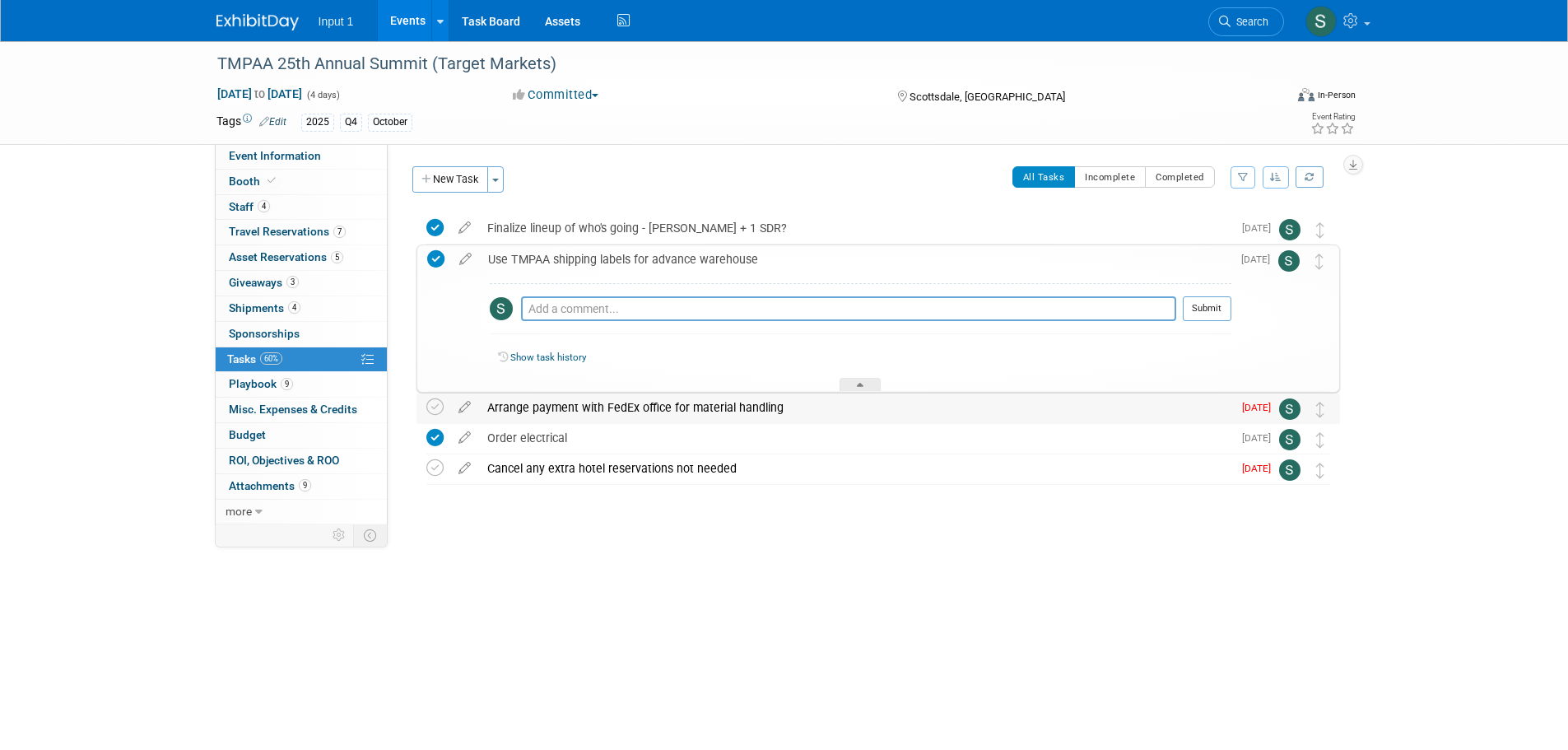
click at [1293, 405] on img at bounding box center [1290, 409] width 21 height 21
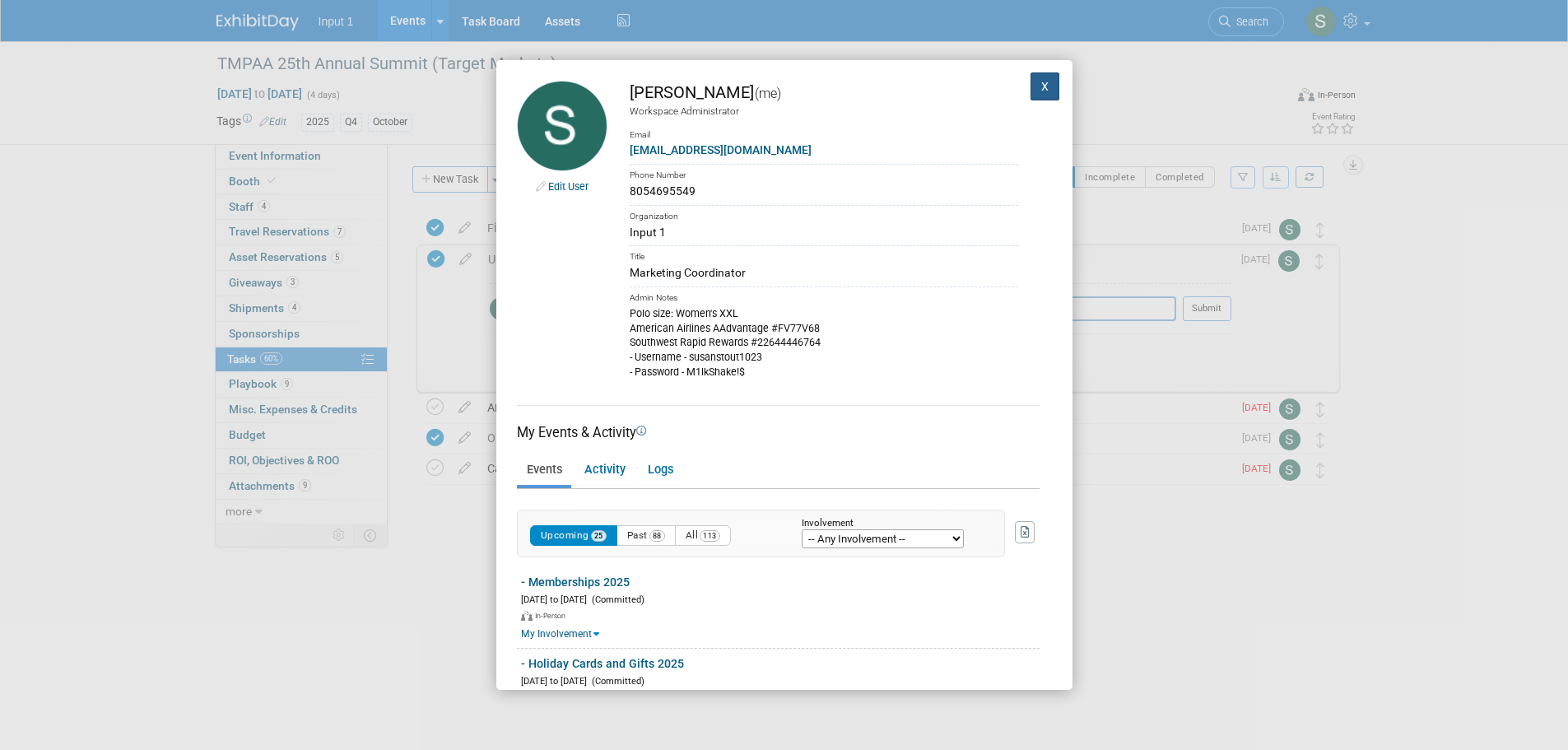
click at [1033, 84] on button "X" at bounding box center [1044, 85] width 29 height 28
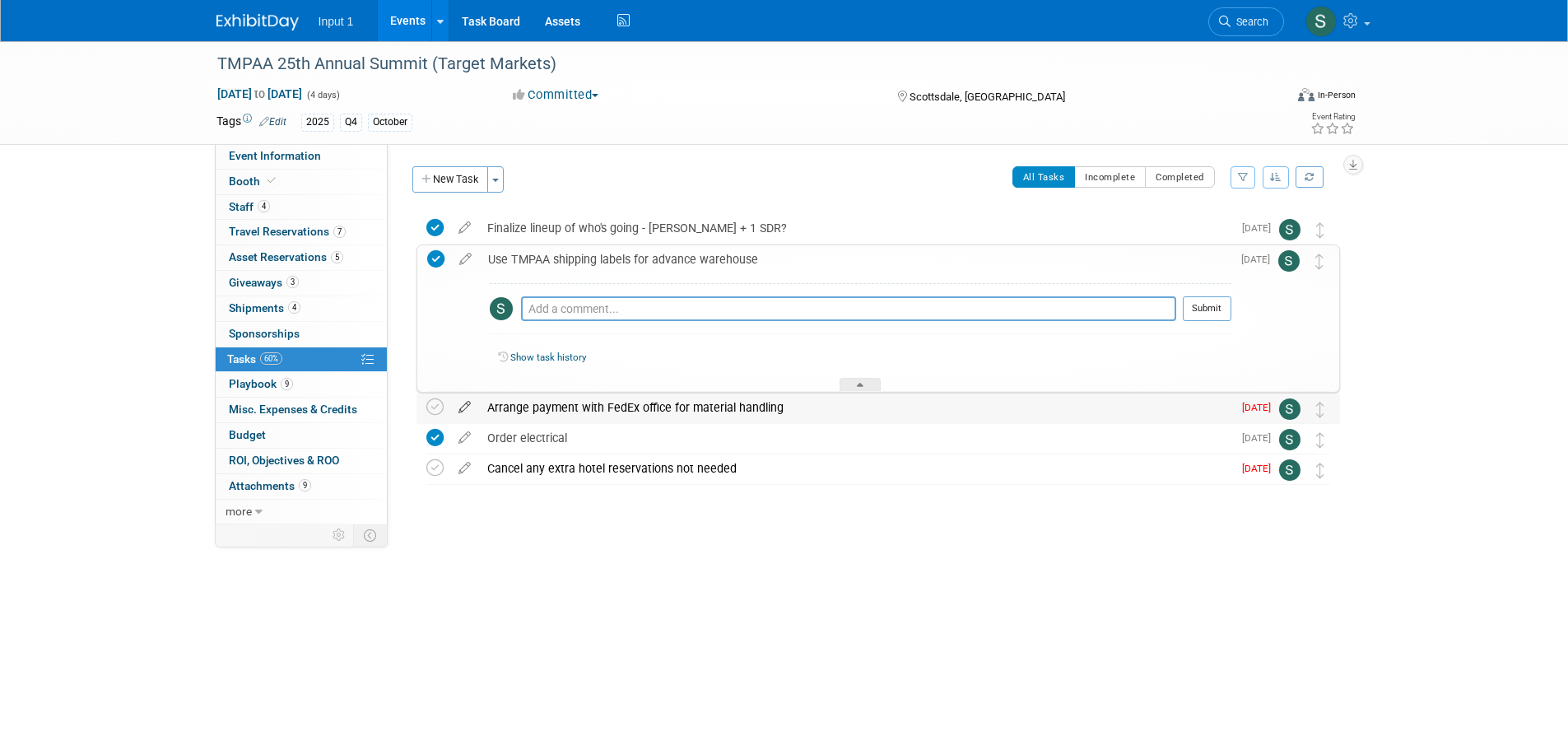
click at [469, 405] on icon at bounding box center [465, 403] width 28 height 20
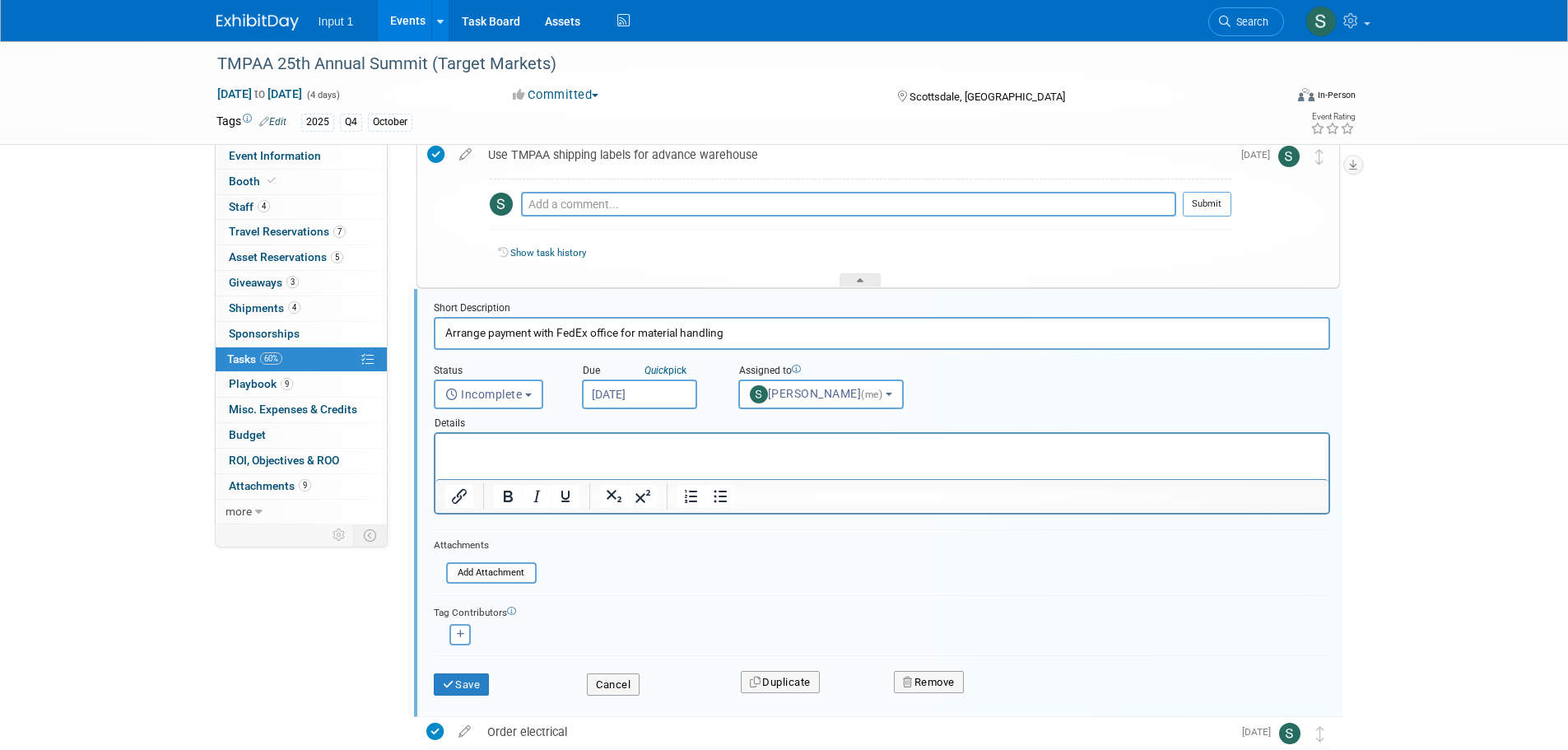
scroll to position [152, 0]
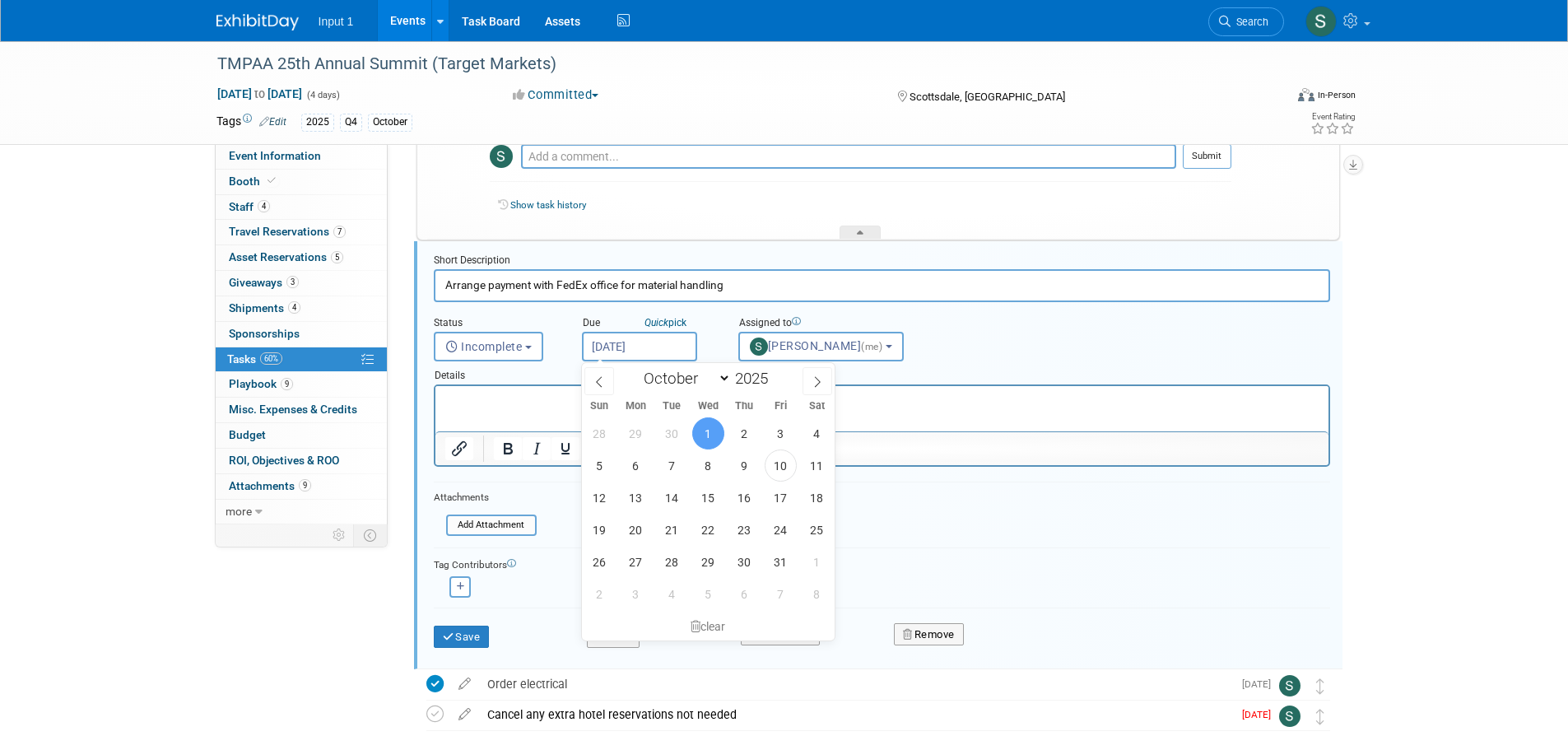
click at [640, 343] on input "Oct 1, 2025" at bounding box center [640, 346] width 116 height 29
click at [782, 464] on span "10" at bounding box center [780, 466] width 32 height 32
type input "Oct 10, 2025"
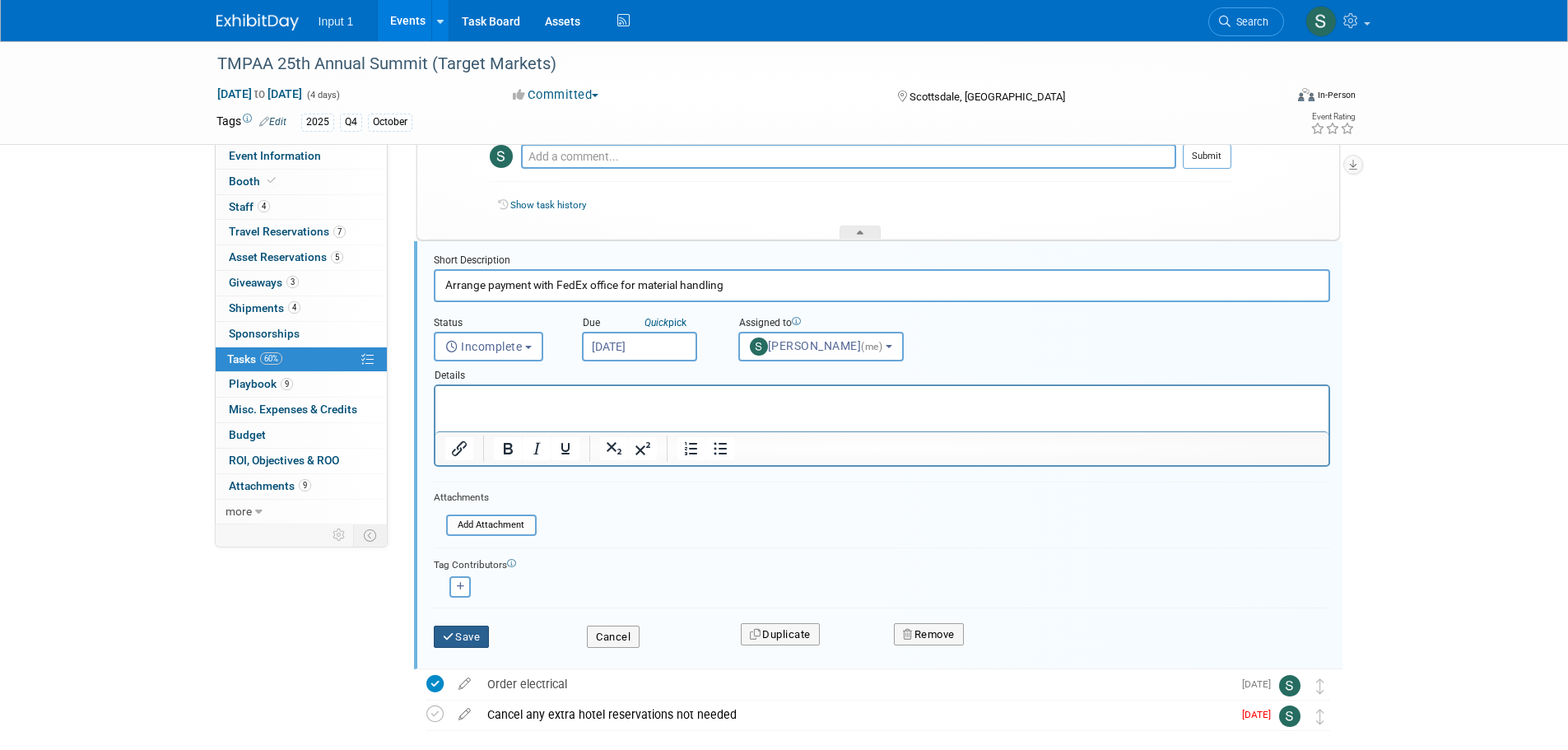
click at [476, 641] on button "Save" at bounding box center [461, 637] width 56 height 23
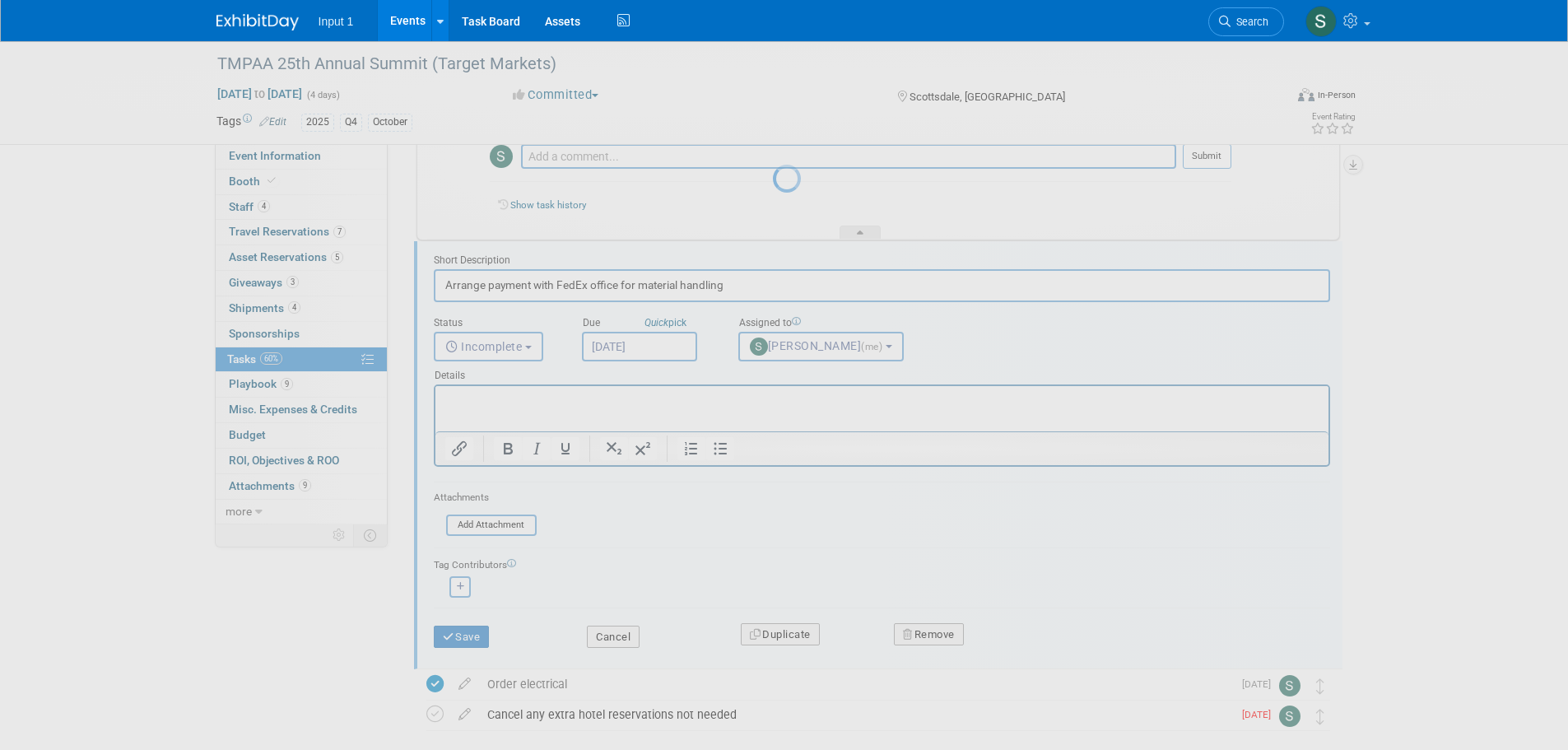
scroll to position [0, 0]
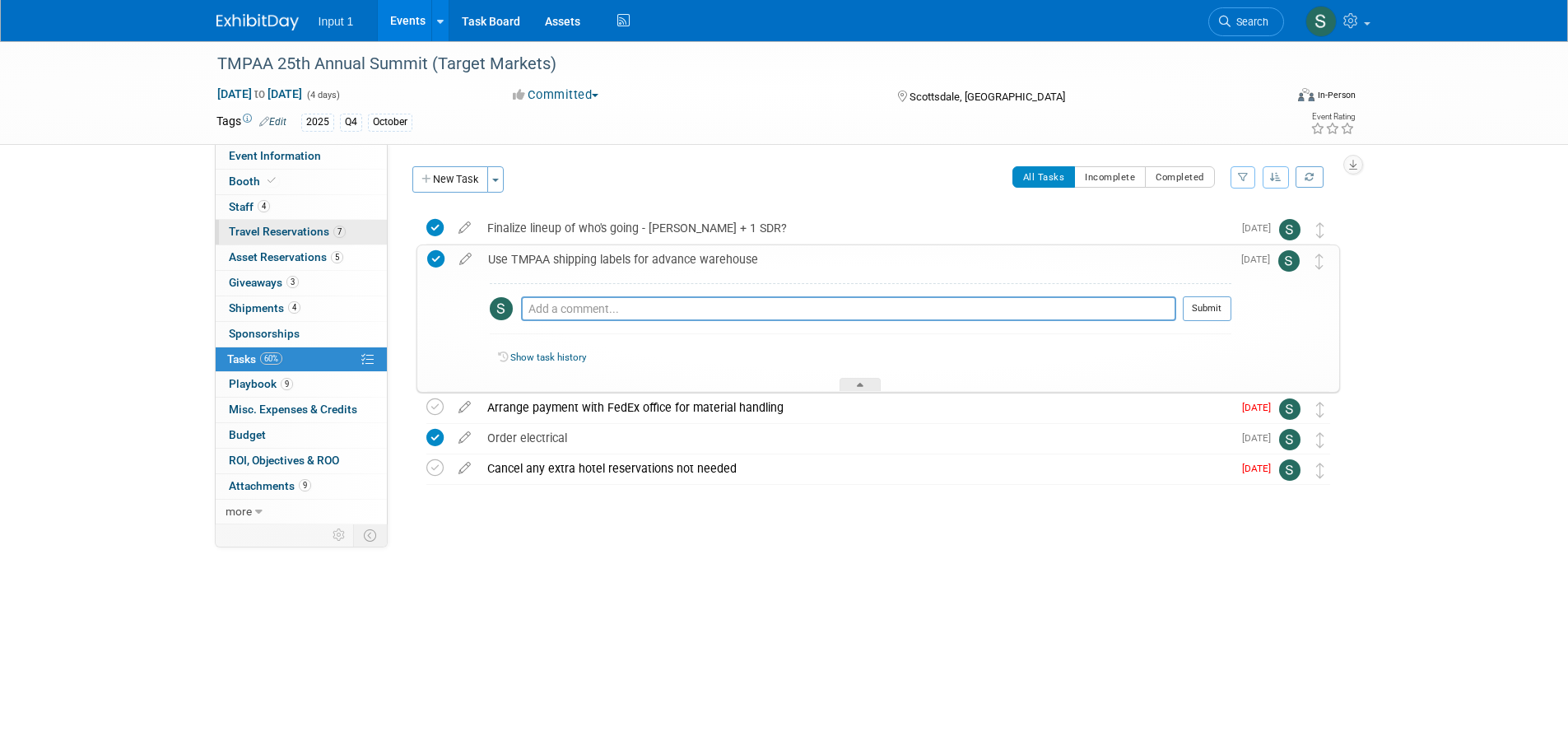
drag, startPoint x: 261, startPoint y: 231, endPoint x: 339, endPoint y: 225, distance: 78.2
click at [261, 231] on span "Travel Reservations 7" at bounding box center [286, 231] width 116 height 13
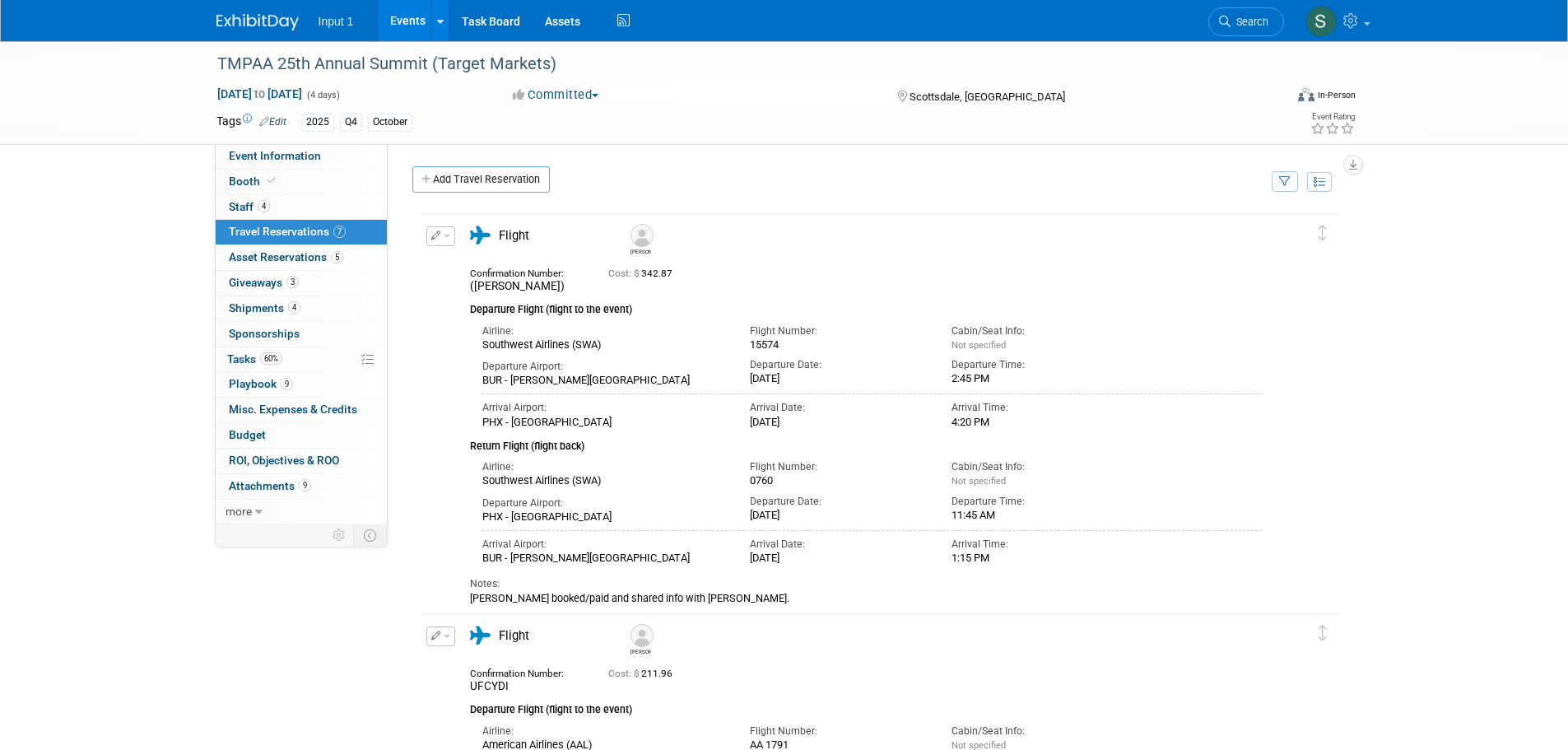
click at [406, 21] on link "Events" at bounding box center [408, 20] width 60 height 41
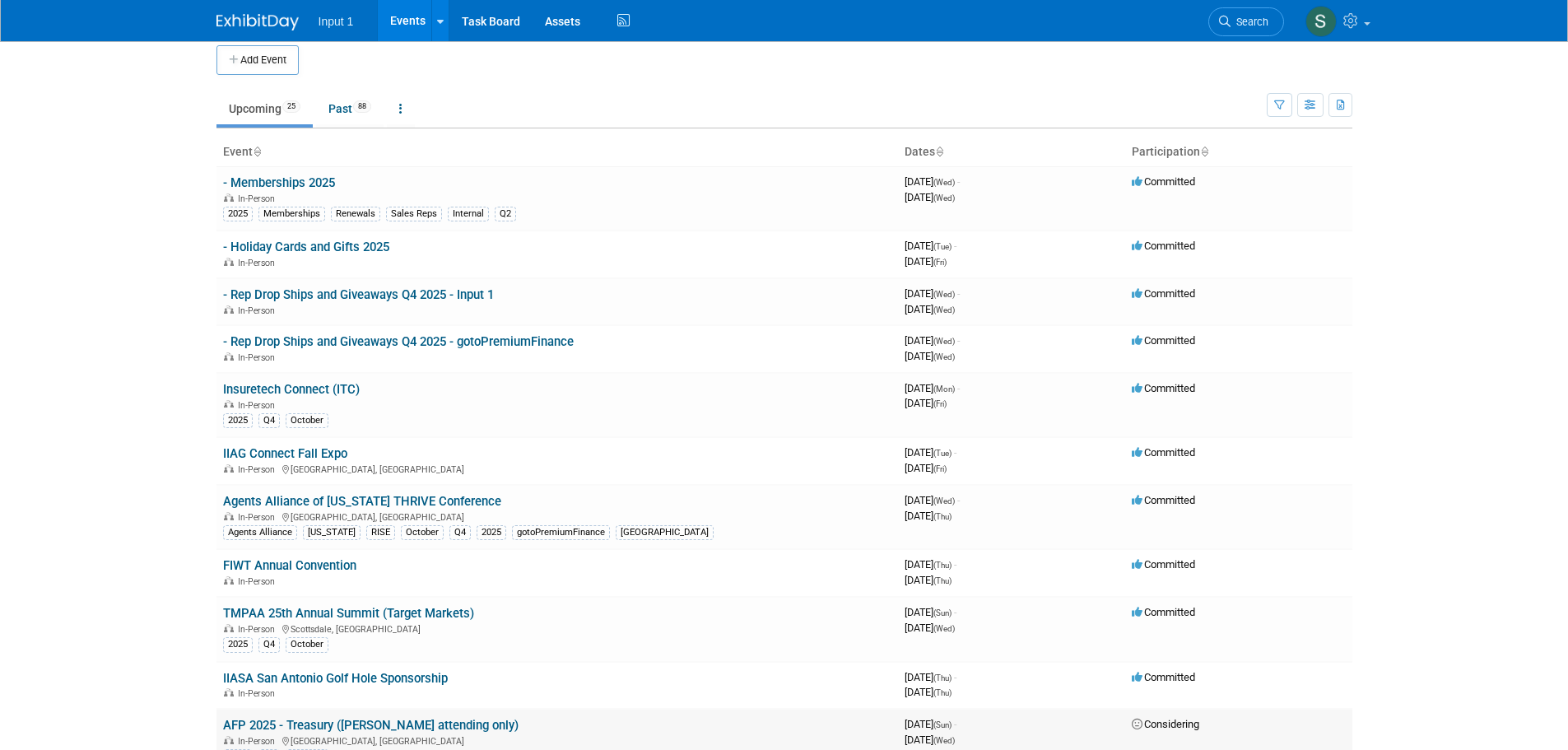
scroll to position [411, 0]
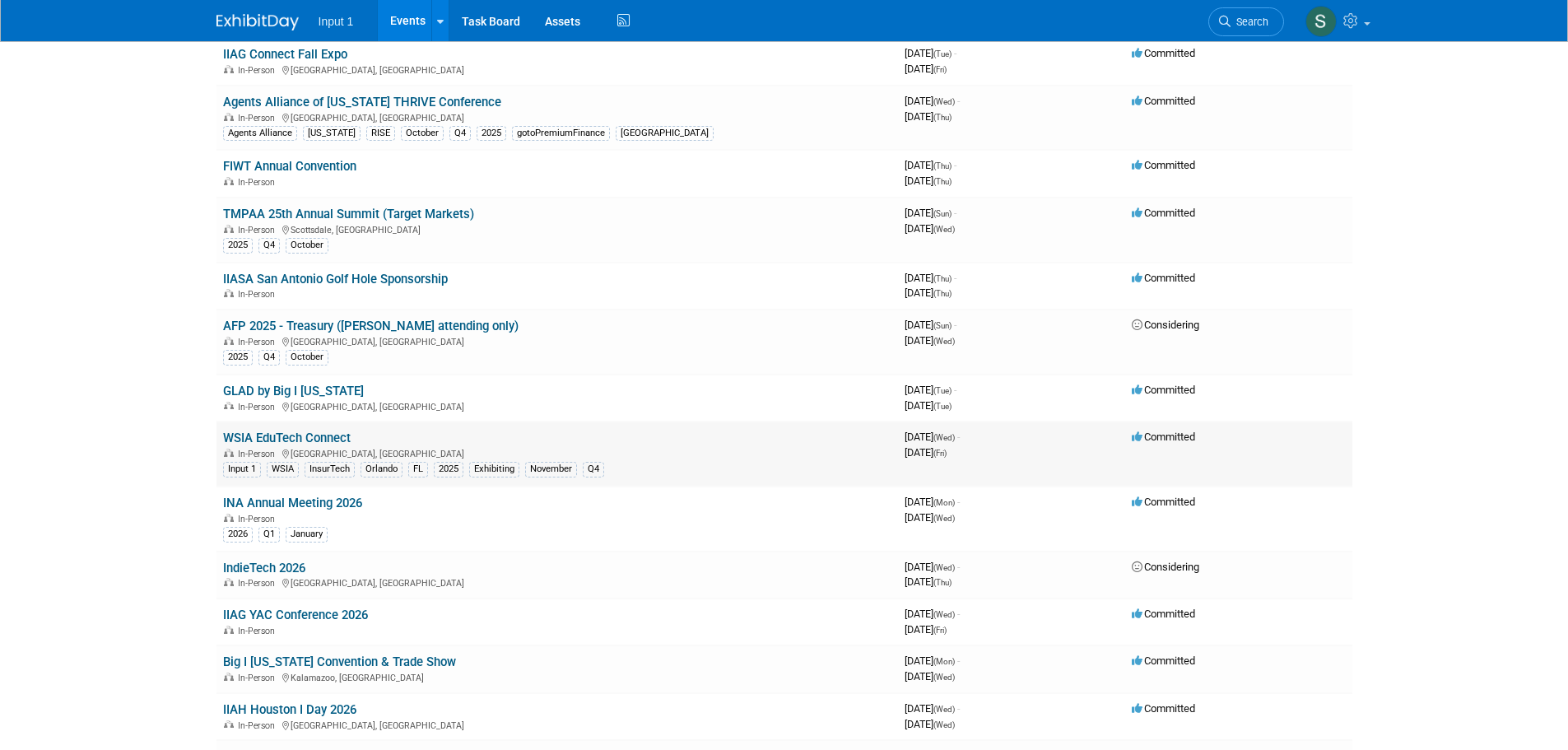
click at [308, 440] on link "WSIA EduTech Connect" at bounding box center [287, 437] width 128 height 15
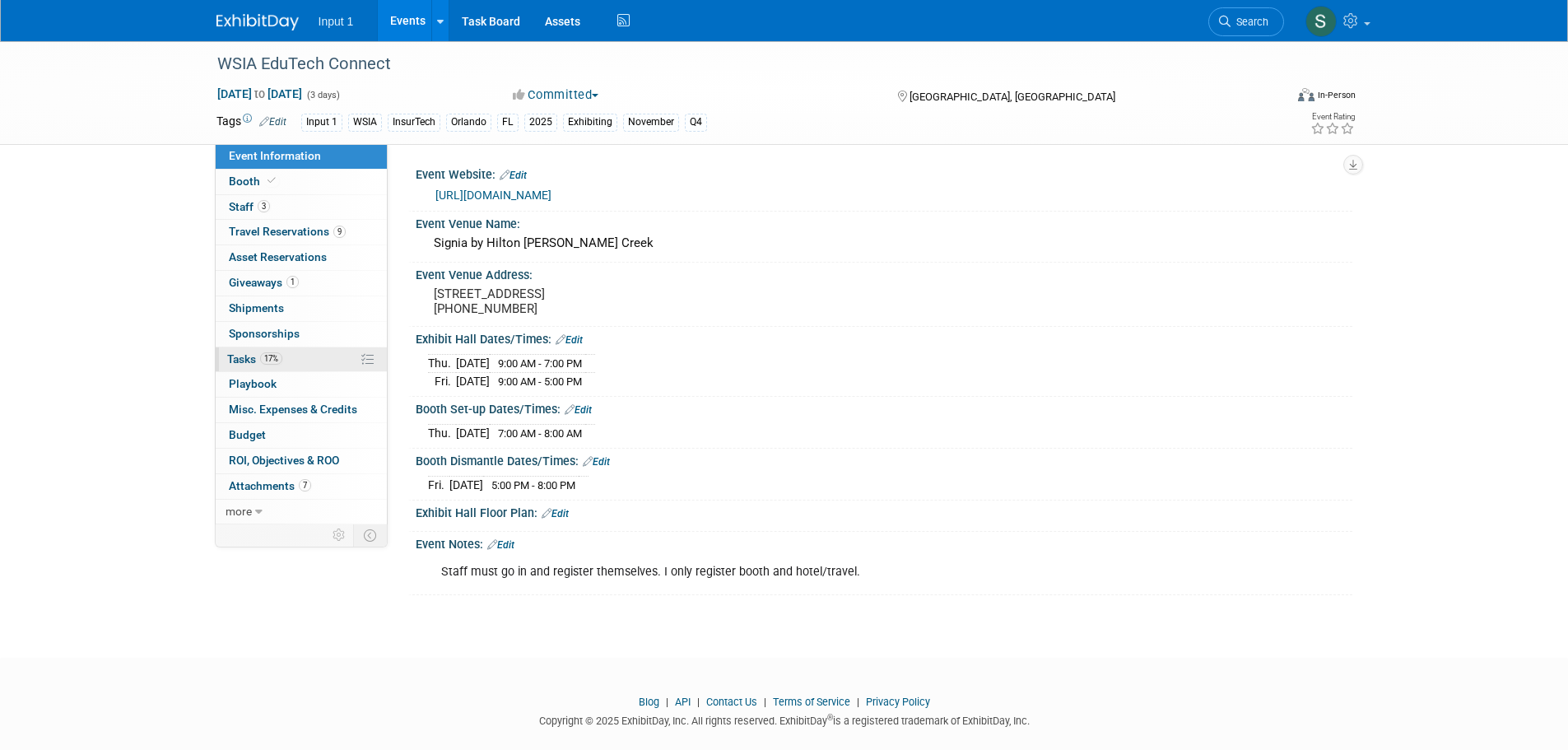
click at [239, 358] on span "Tasks 17%" at bounding box center [255, 358] width 55 height 13
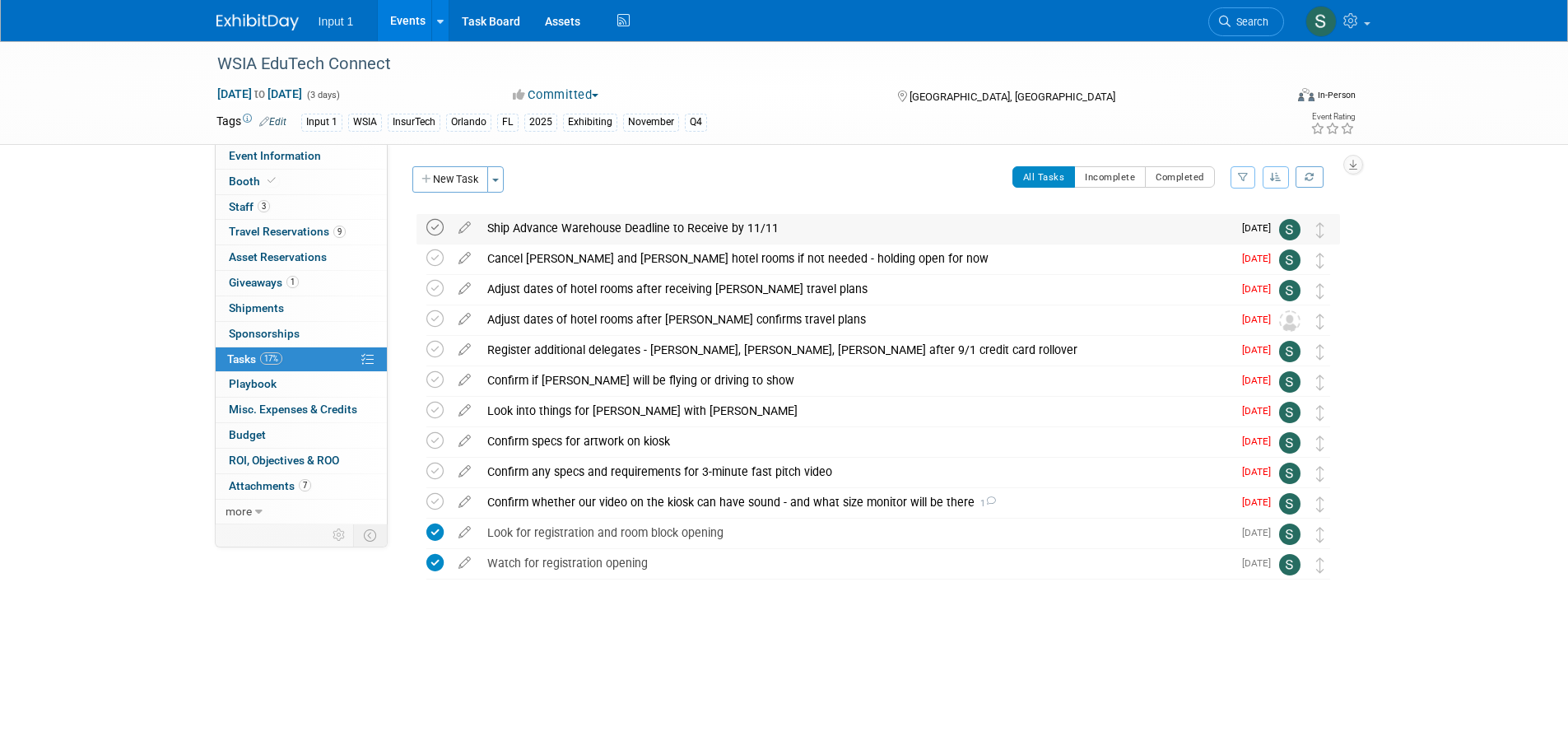
click at [436, 228] on icon at bounding box center [435, 227] width 17 height 17
click at [466, 181] on button "New Task" at bounding box center [450, 180] width 76 height 27
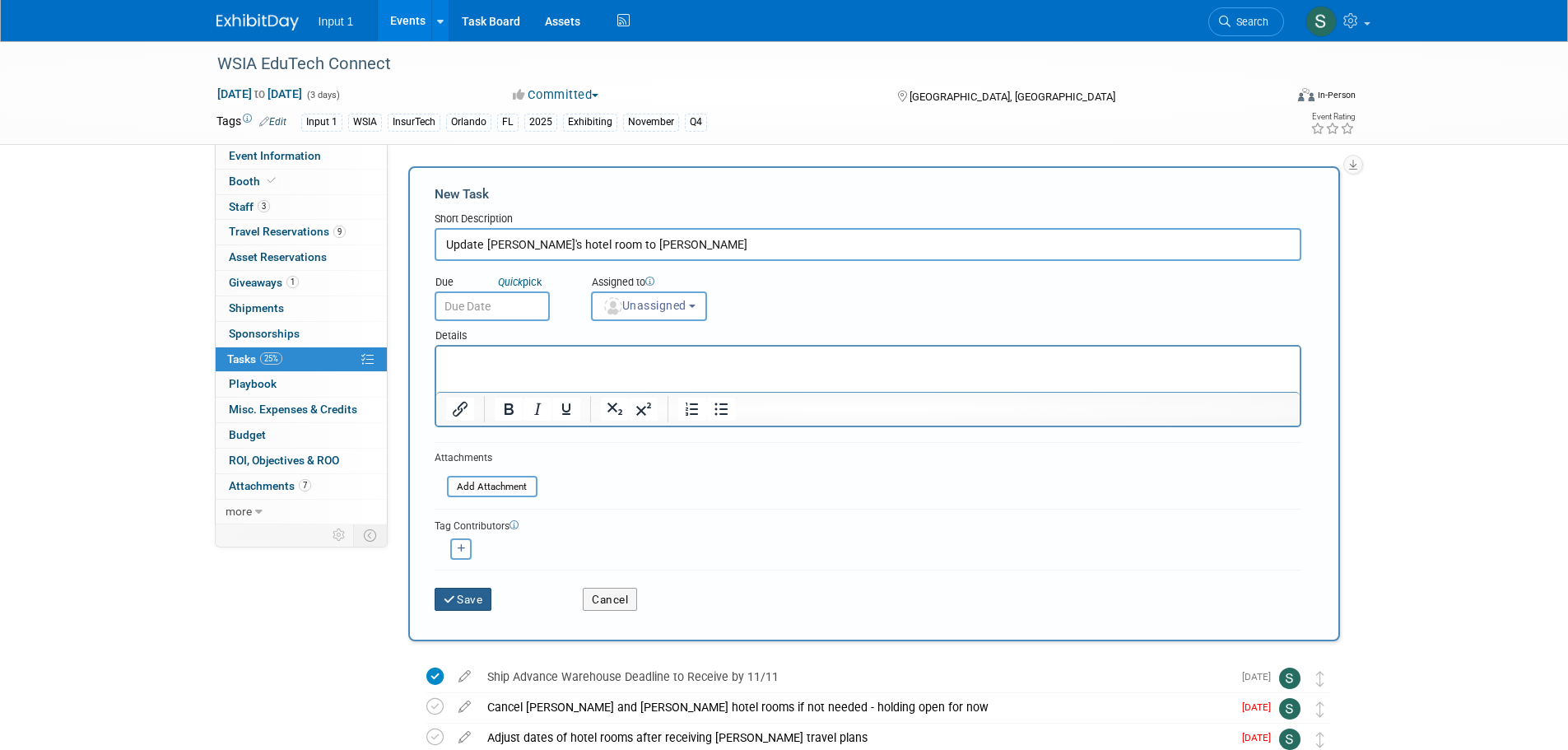
type input "Update Choad's hotel room to Barrett"
click at [454, 595] on icon "submit" at bounding box center [451, 600] width 14 height 12
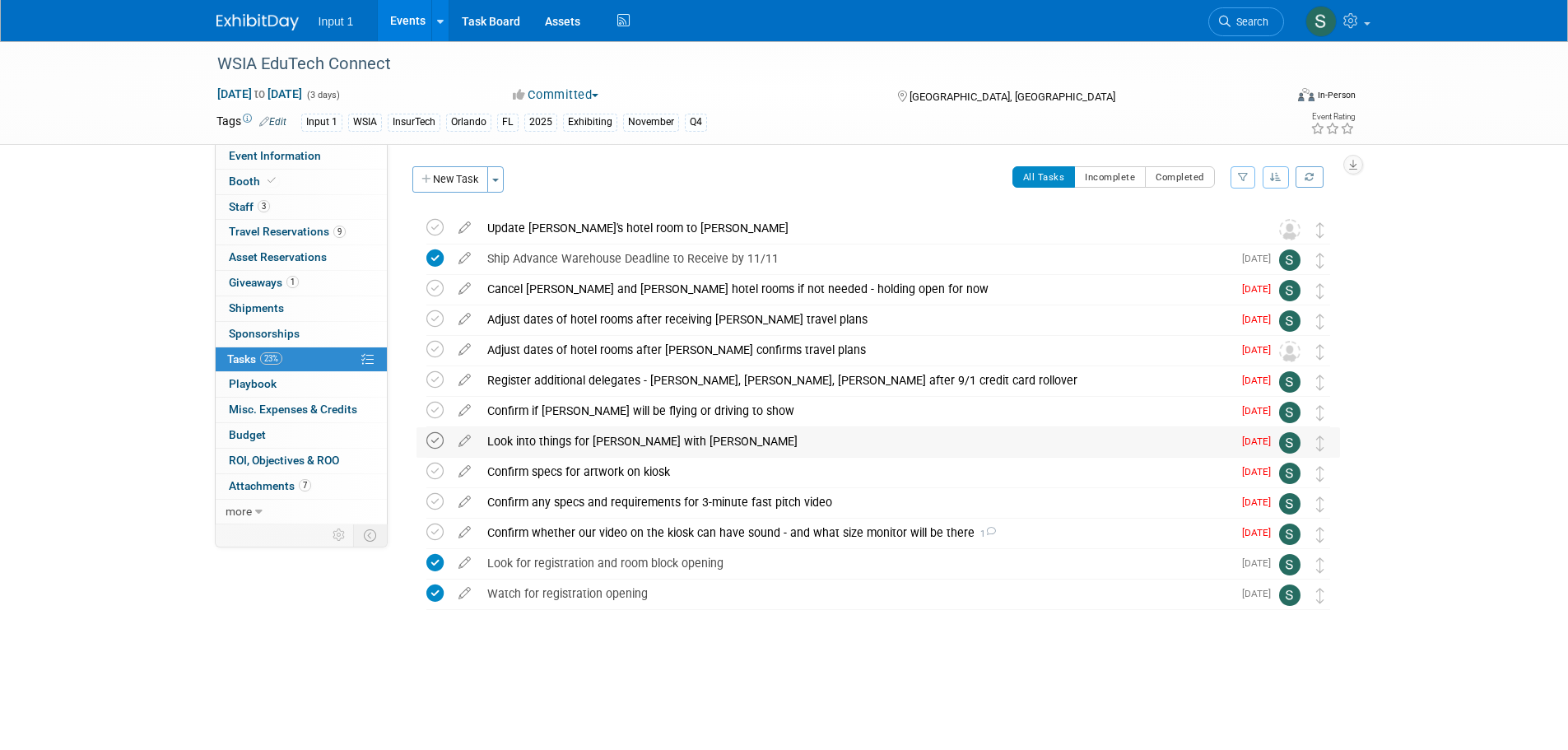
click at [432, 446] on icon at bounding box center [435, 440] width 17 height 17
click at [437, 415] on icon at bounding box center [435, 410] width 17 height 17
click at [436, 471] on icon at bounding box center [435, 470] width 17 height 17
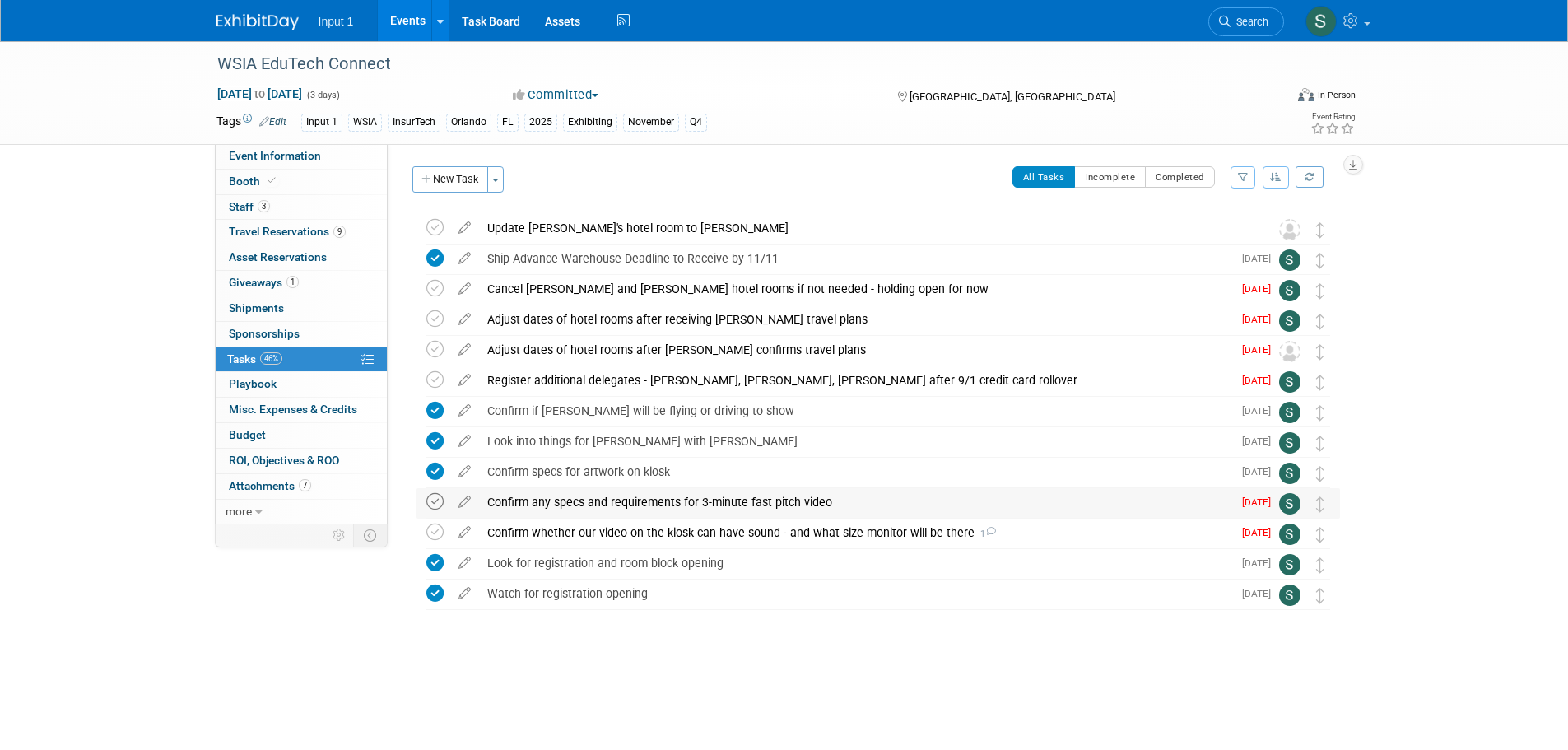
click at [436, 500] on icon at bounding box center [435, 501] width 17 height 17
click at [437, 531] on icon at bounding box center [435, 531] width 17 height 17
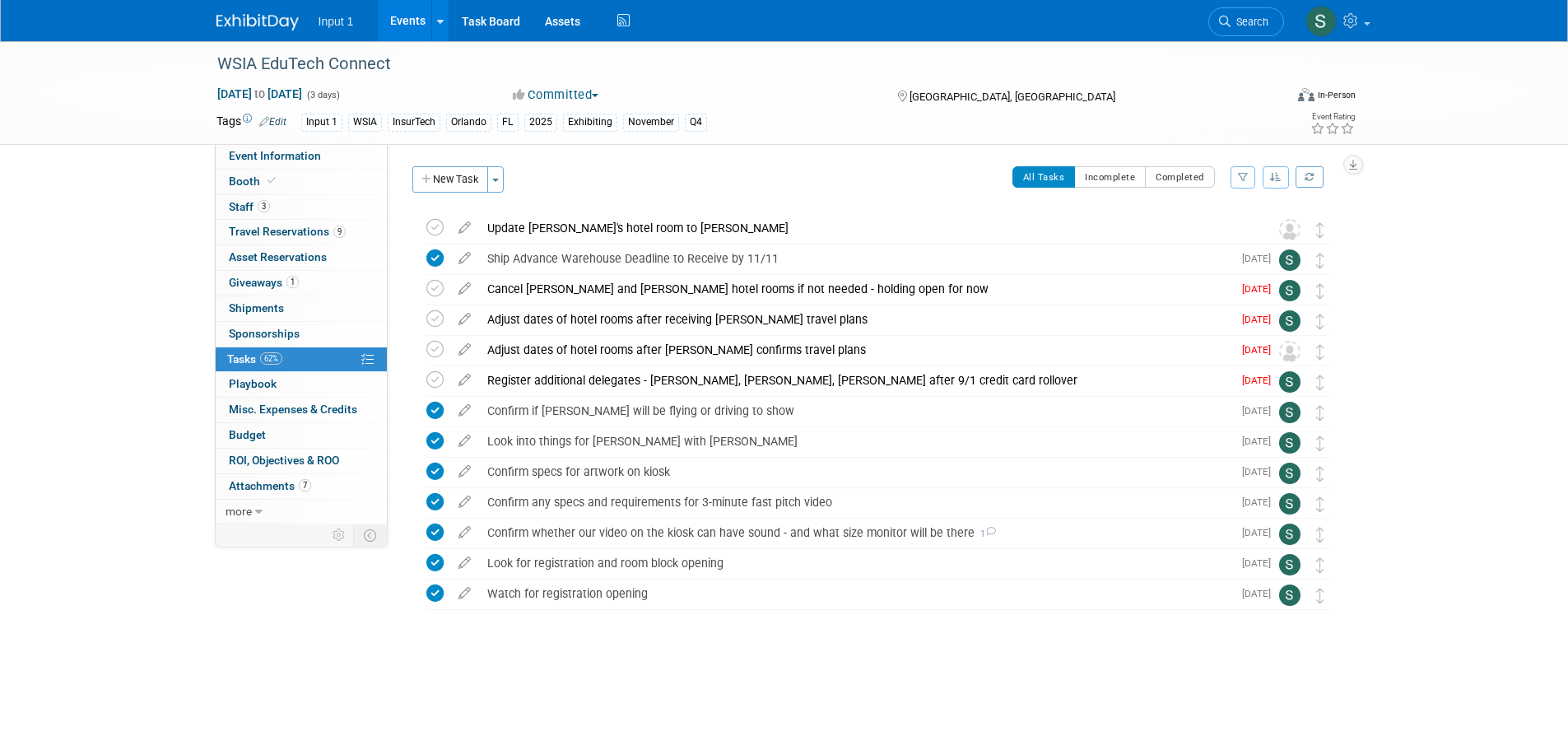
click at [127, 428] on div "WSIA EduTech Connect Nov 12, 2025 to Nov 14, 2025 (3 days) Nov 12, 2025 to Nov …" at bounding box center [784, 375] width 1568 height 669
click at [465, 381] on icon at bounding box center [465, 376] width 28 height 20
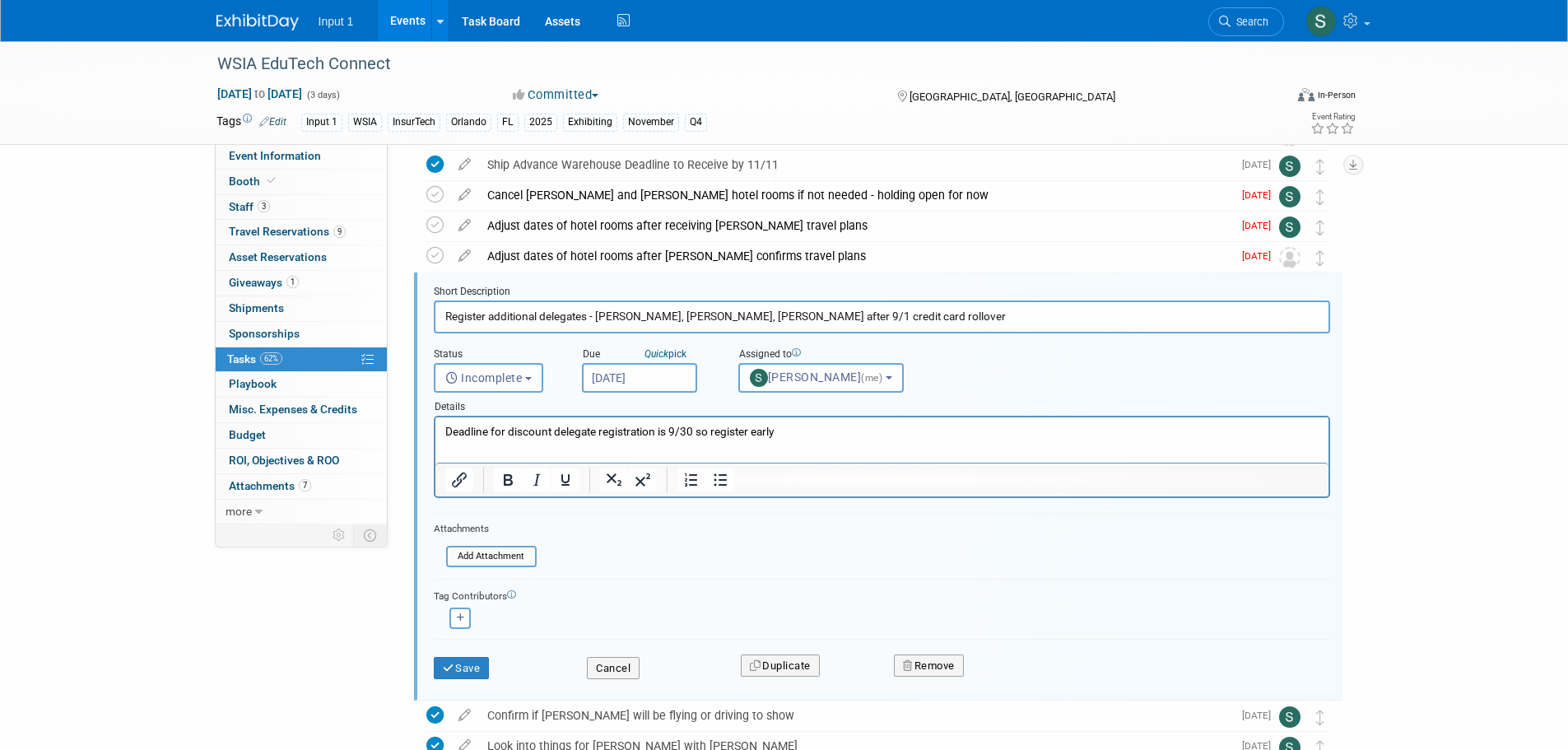
scroll to position [125, 0]
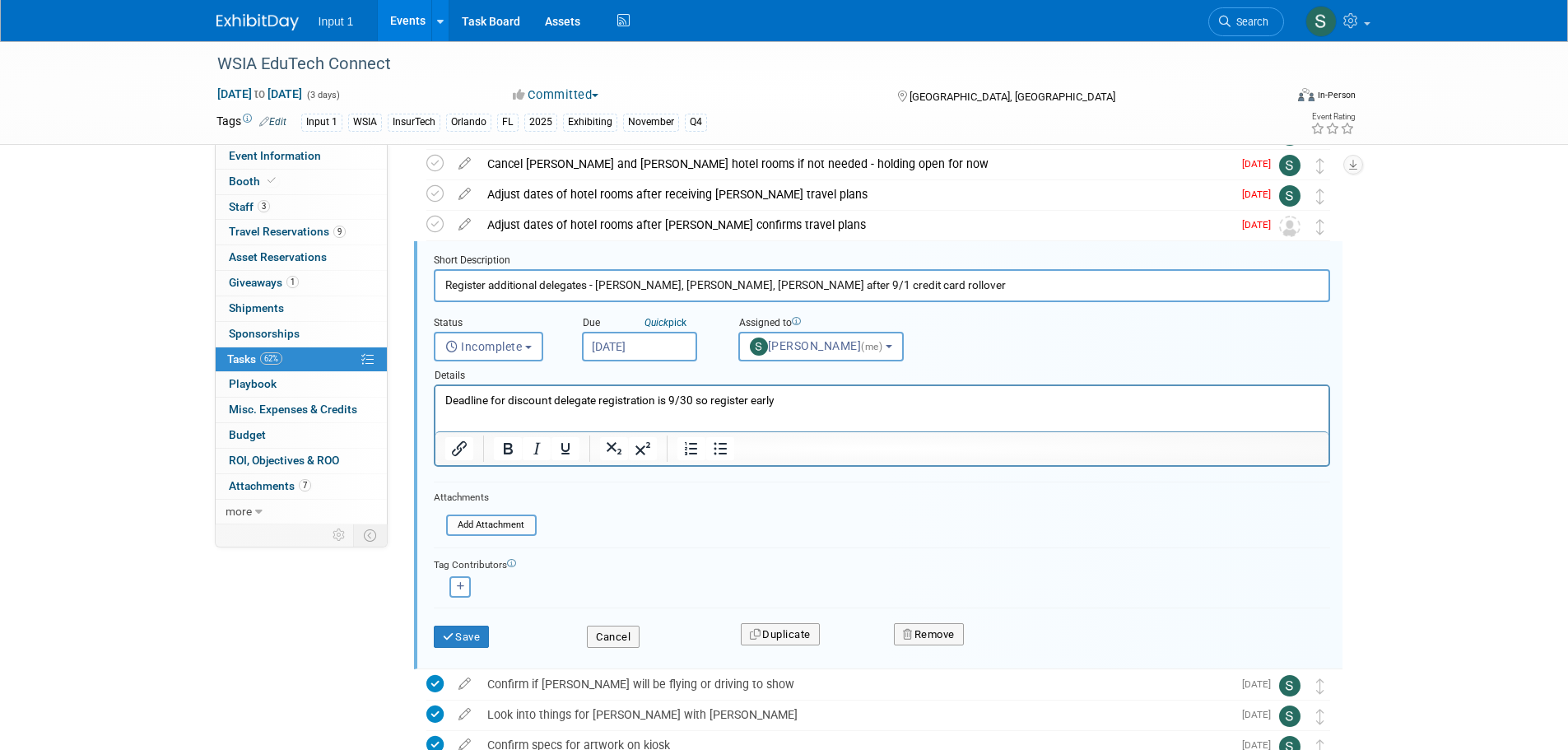
drag, startPoint x: 657, startPoint y: 283, endPoint x: 598, endPoint y: 284, distance: 59.0
click at [598, 284] on input "Register additional delegates - Chad, Paul, Chris after 9/1 credit card rollover" at bounding box center [882, 285] width 896 height 32
type input "Register additional delegates - Barrett, Chris after 9/1 credit card rollover"
click at [1051, 379] on div "Details" at bounding box center [882, 372] width 896 height 23
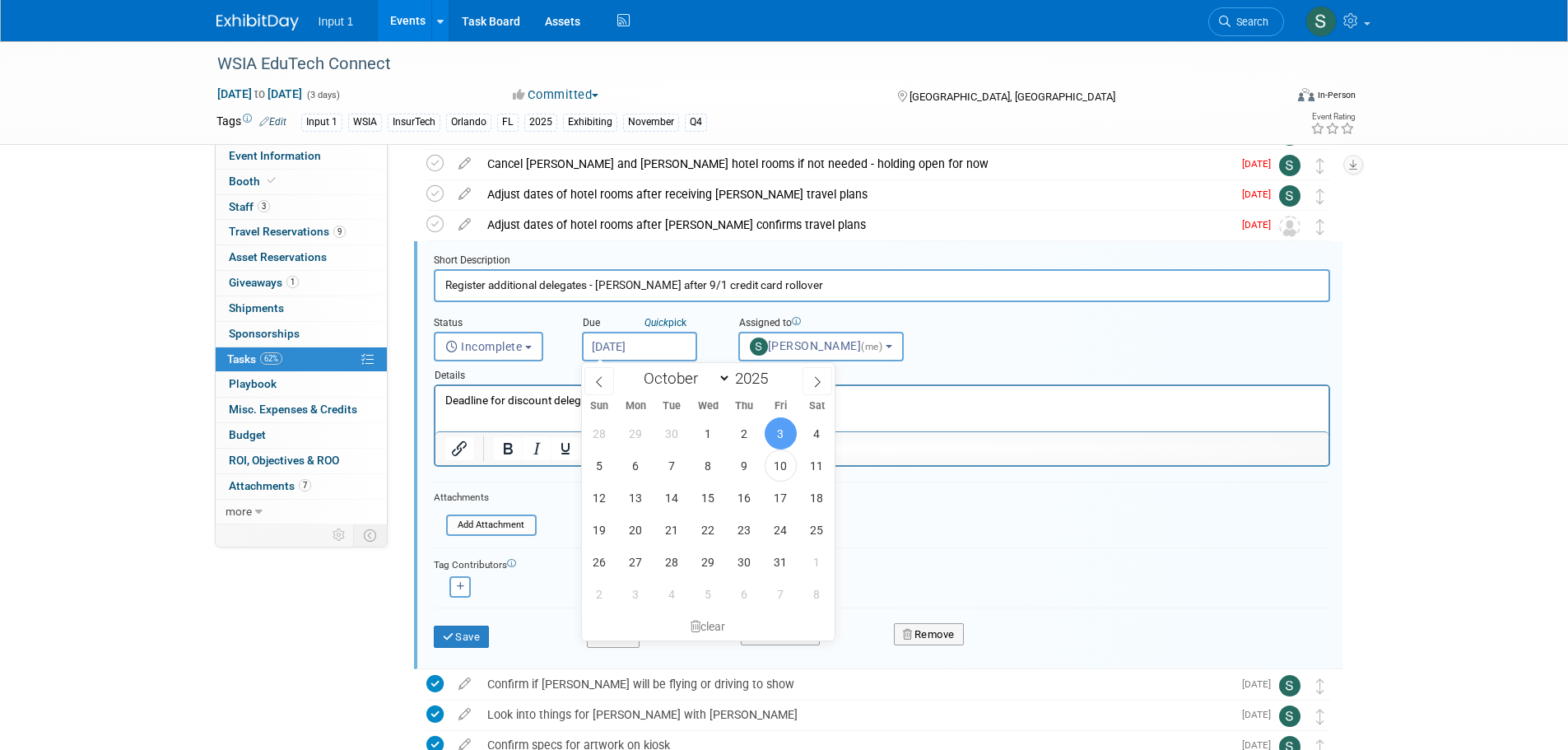
click at [626, 339] on input "Oct 3, 2025" at bounding box center [640, 346] width 116 height 29
click at [780, 465] on span "10" at bounding box center [780, 466] width 32 height 32
type input "Oct 10, 2025"
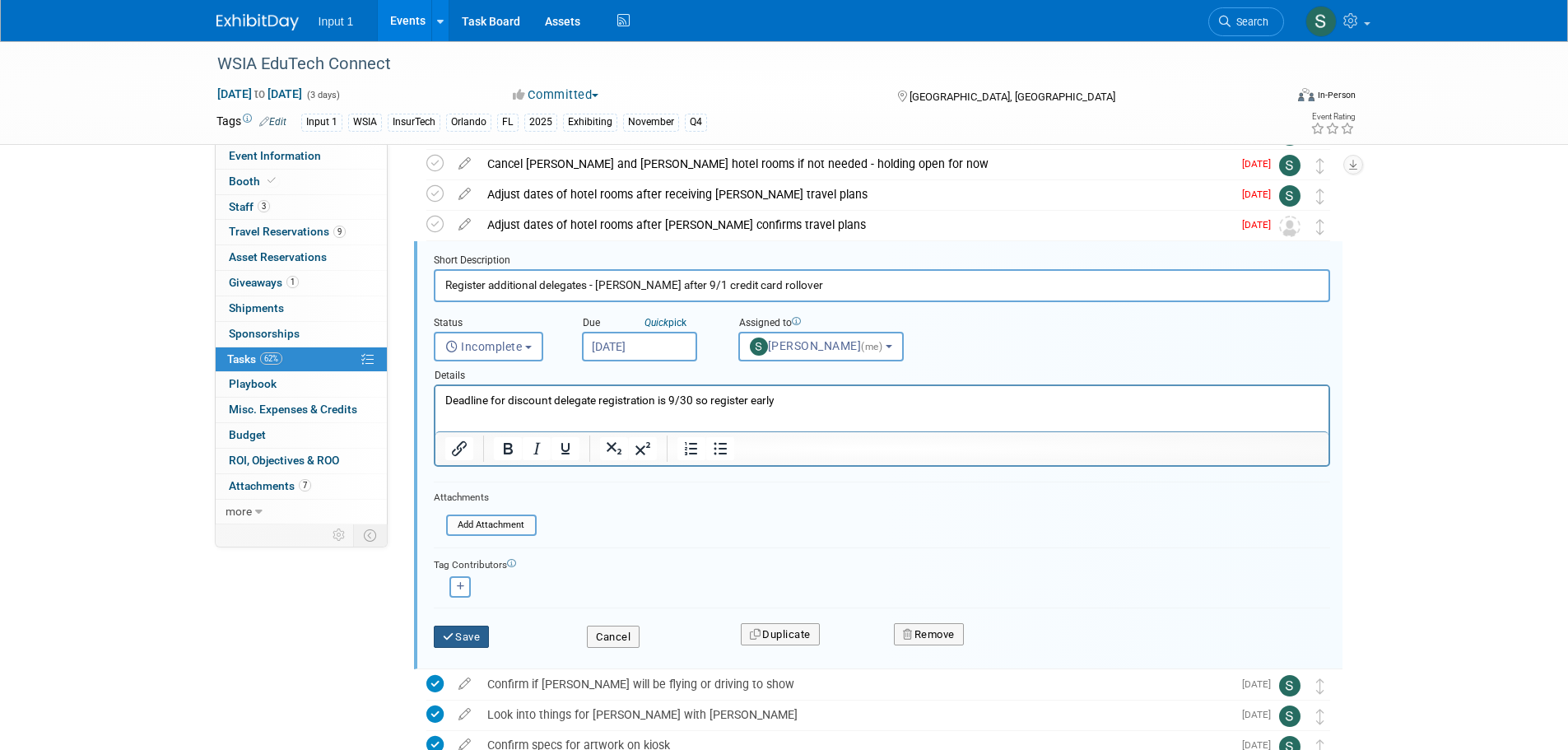
click at [484, 633] on button "Save" at bounding box center [461, 637] width 56 height 23
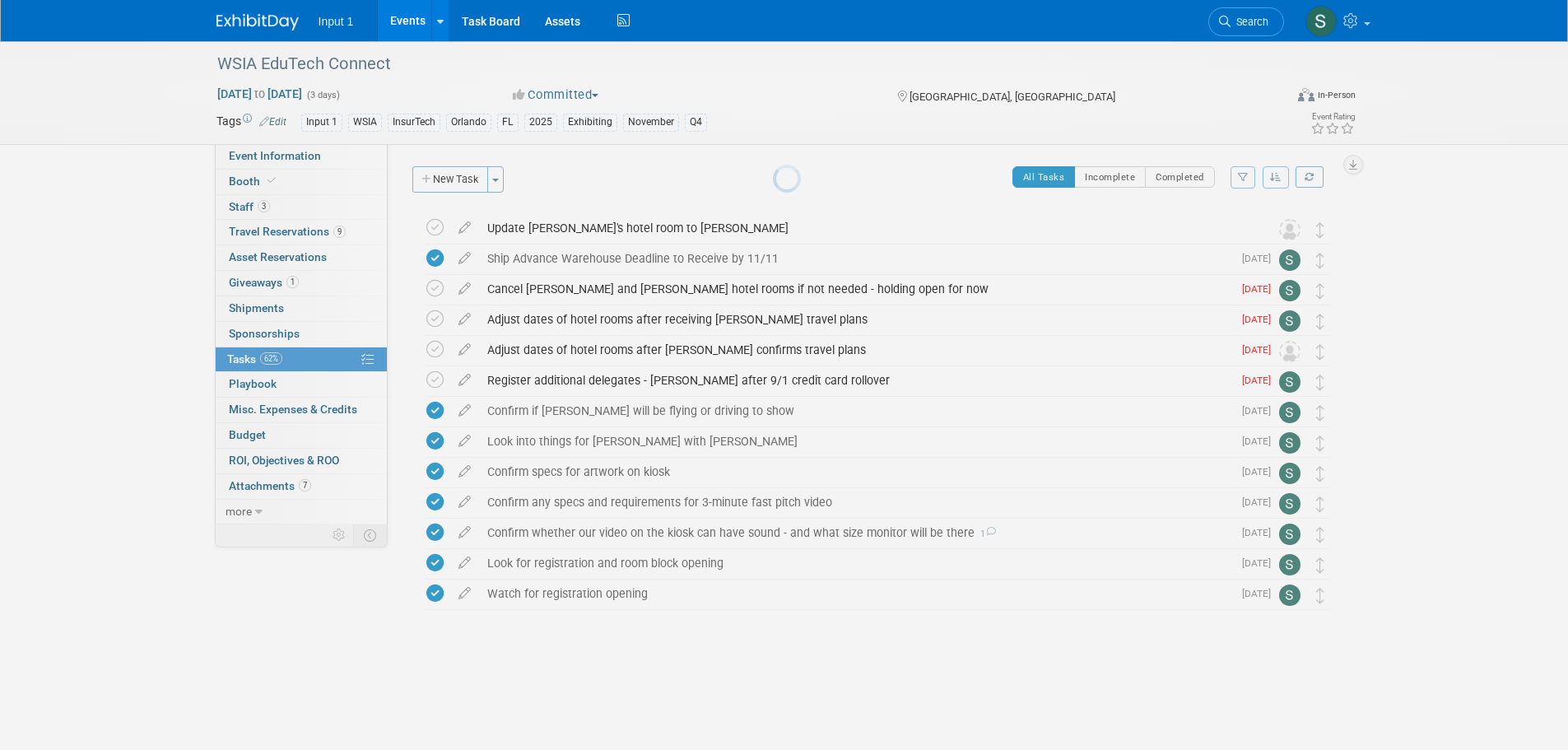
scroll to position [0, 0]
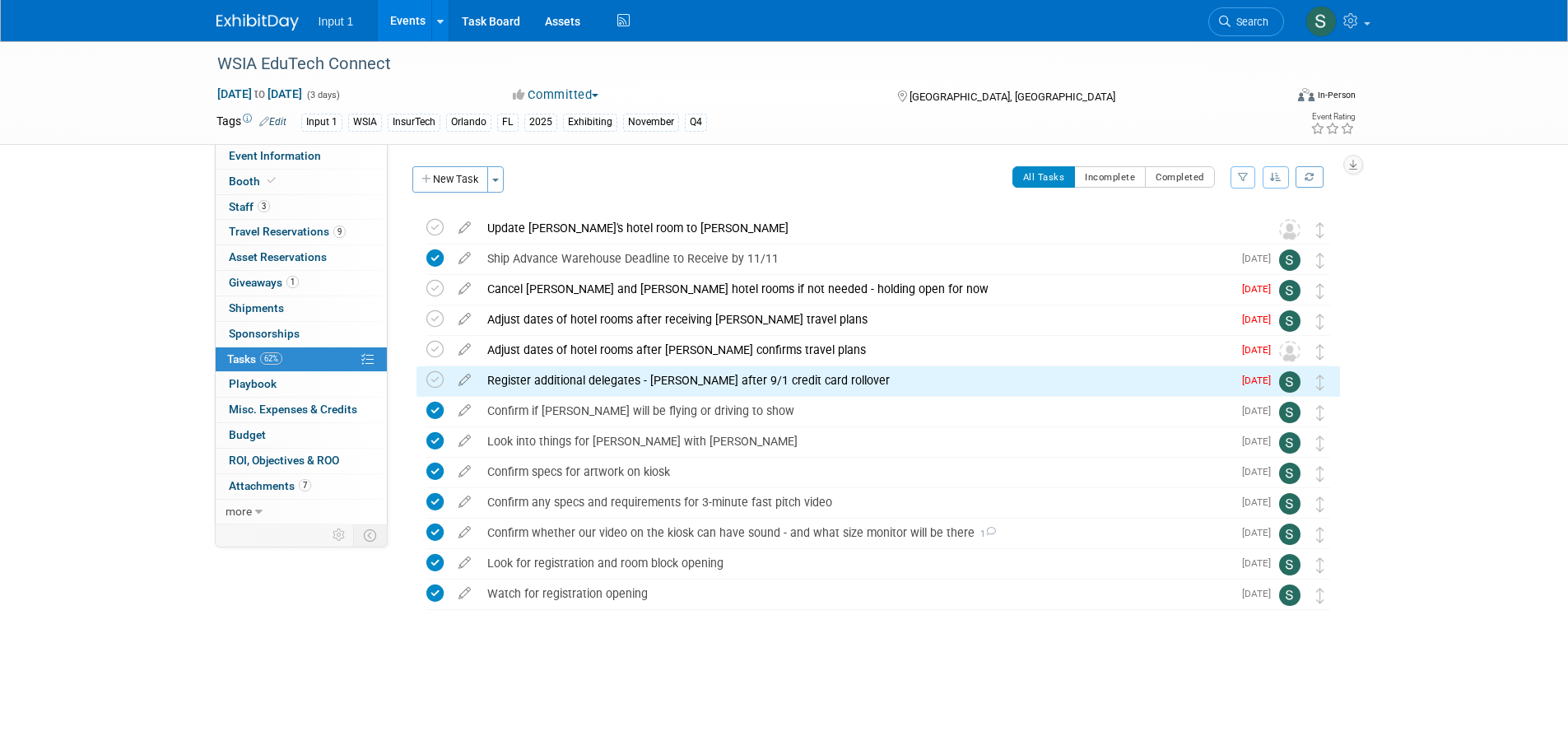
click at [802, 172] on div "All Tasks Incomplete Completed Filter by Assignee -- Select Assignee -- All una…" at bounding box center [926, 183] width 828 height 35
